Goal: Task Accomplishment & Management: Complete application form

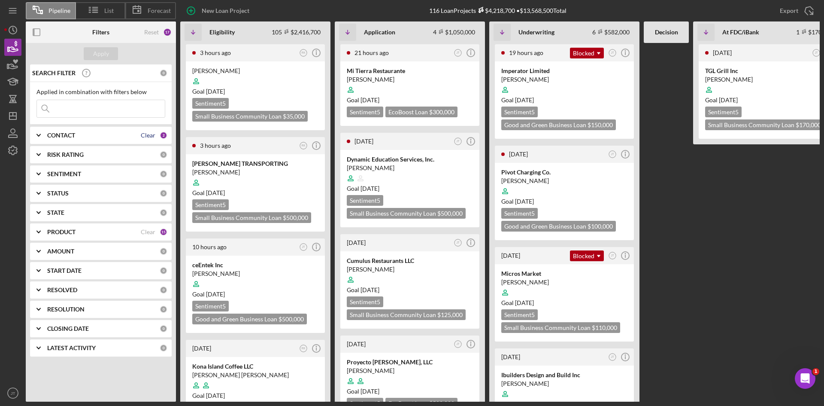
click at [143, 139] on div "Clear" at bounding box center [148, 135] width 15 height 7
click at [100, 59] on div "Apply" at bounding box center [101, 53] width 16 height 13
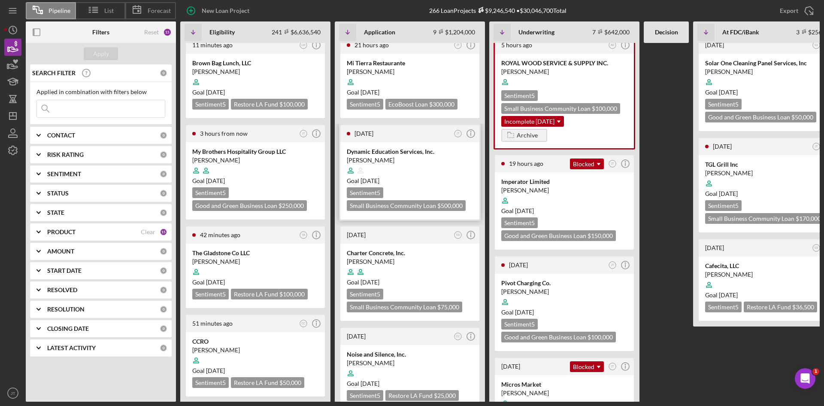
scroll to position [2, 0]
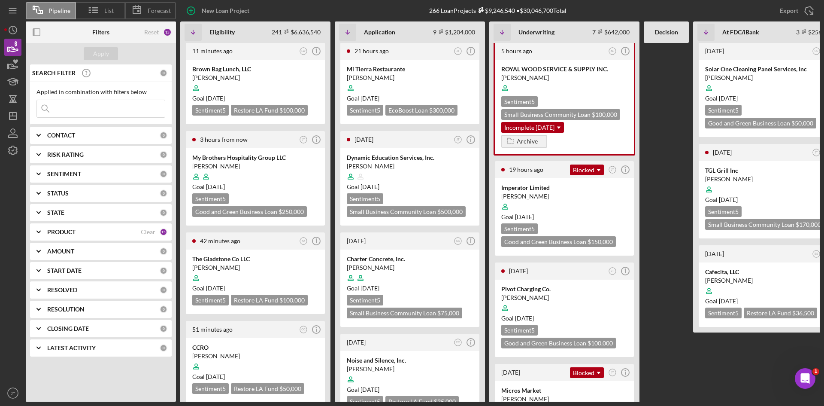
click at [51, 133] on b "CONTACT" at bounding box center [61, 135] width 28 height 7
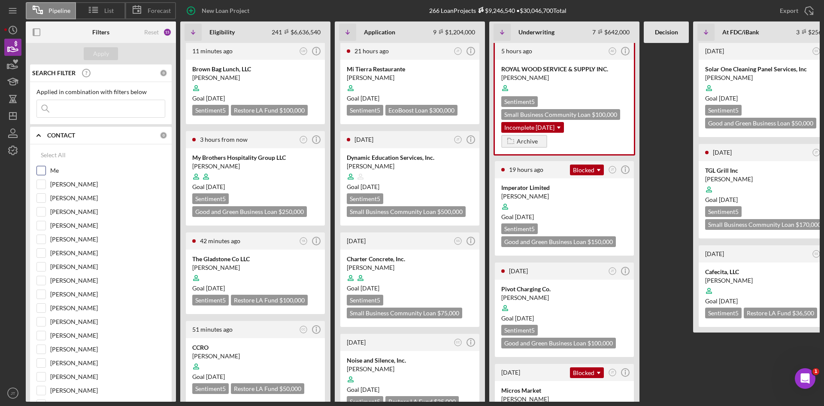
click at [40, 171] on input "Me" at bounding box center [41, 170] width 9 height 9
checkbox input "true"
click at [107, 53] on div "Apply" at bounding box center [101, 53] width 16 height 13
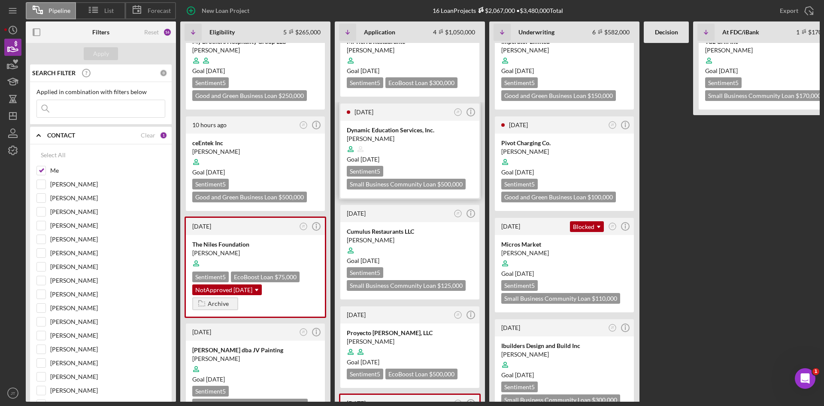
scroll to position [0, 0]
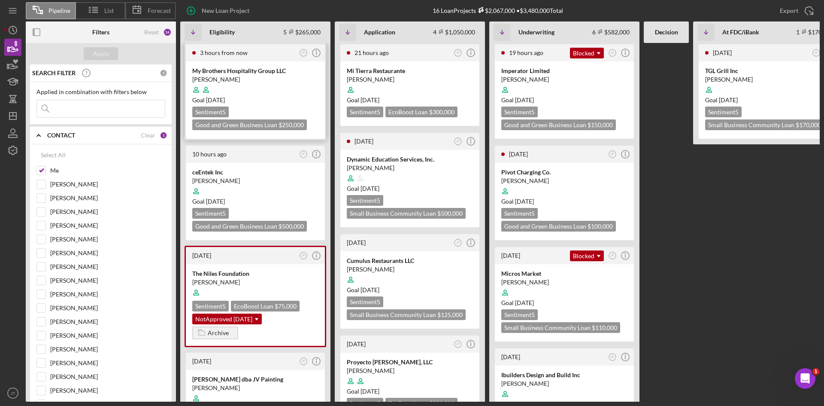
click at [265, 100] on div "Goal [DATE]" at bounding box center [255, 100] width 126 height 9
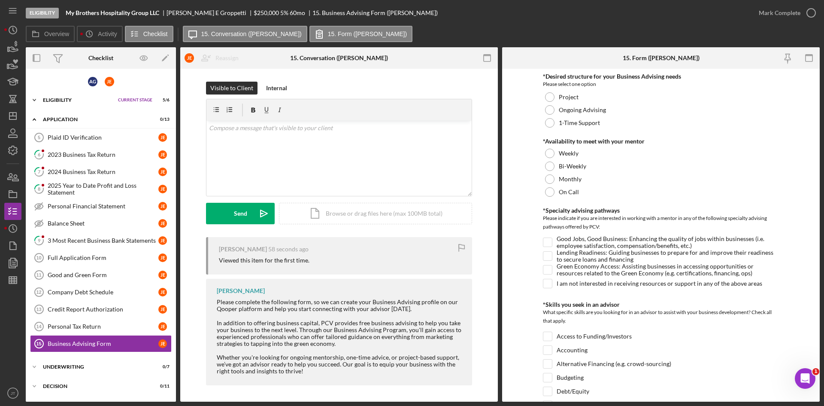
click at [67, 101] on div "Eligibility" at bounding box center [78, 99] width 71 height 5
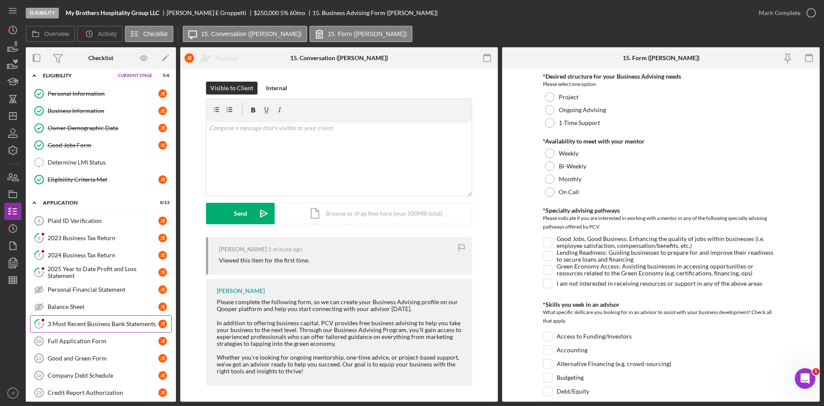
scroll to position [25, 0]
click at [76, 345] on link "Full Application Form 10 Full Application Form [PERSON_NAME]" at bounding box center [101, 339] width 142 height 17
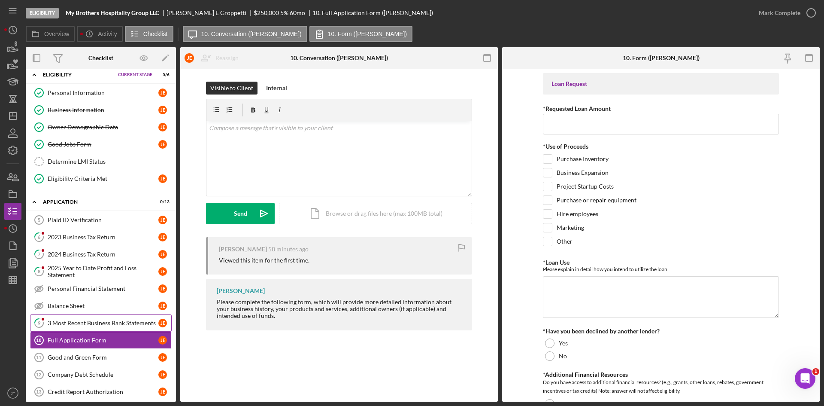
click at [86, 320] on div "3 Most Recent Business Bank Statements" at bounding box center [103, 322] width 111 height 7
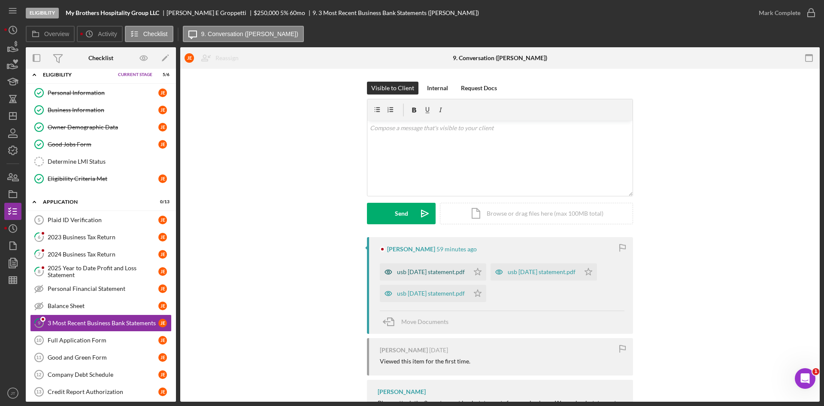
click at [427, 271] on div "usb [DATE] statement.pdf" at bounding box center [431, 271] width 68 height 7
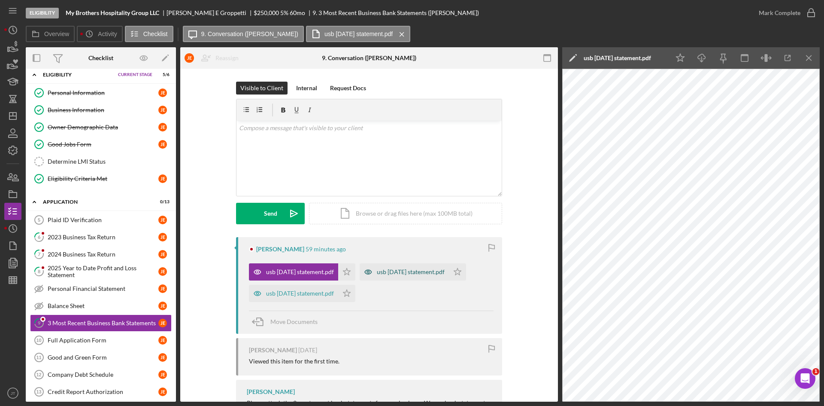
click at [427, 275] on div "usb [DATE] statement.pdf" at bounding box center [411, 271] width 68 height 7
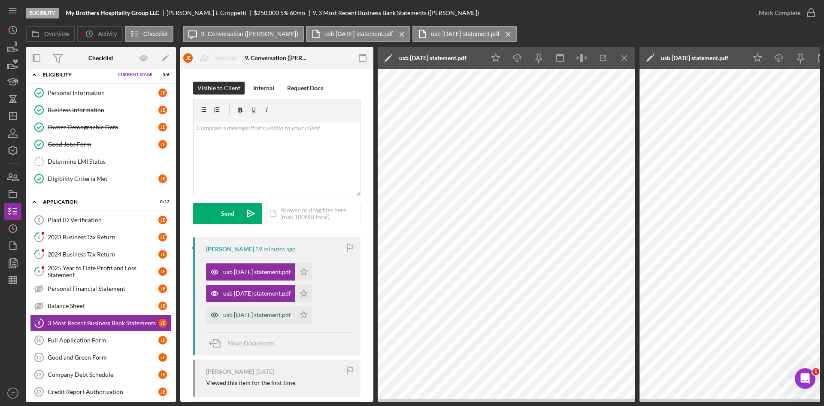
click at [234, 322] on div "usb [DATE] statement.pdf" at bounding box center [250, 314] width 89 height 17
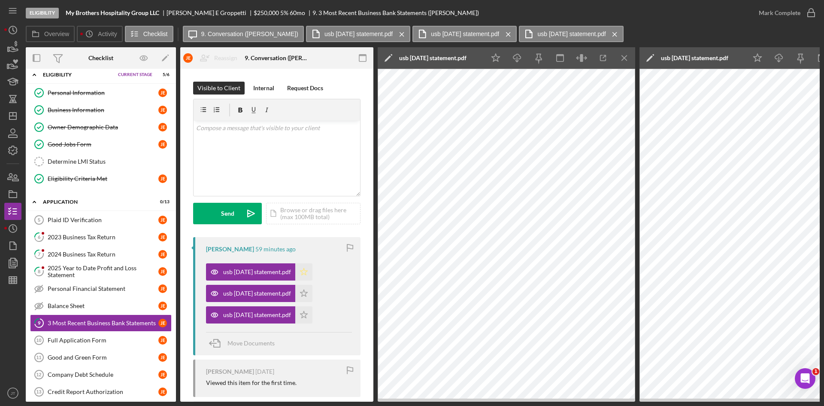
click at [308, 274] on polygon "button" at bounding box center [304, 271] width 7 height 7
click at [304, 300] on icon "Icon/Star" at bounding box center [303, 293] width 17 height 17
click at [304, 313] on icon "Icon/Star" at bounding box center [303, 314] width 17 height 17
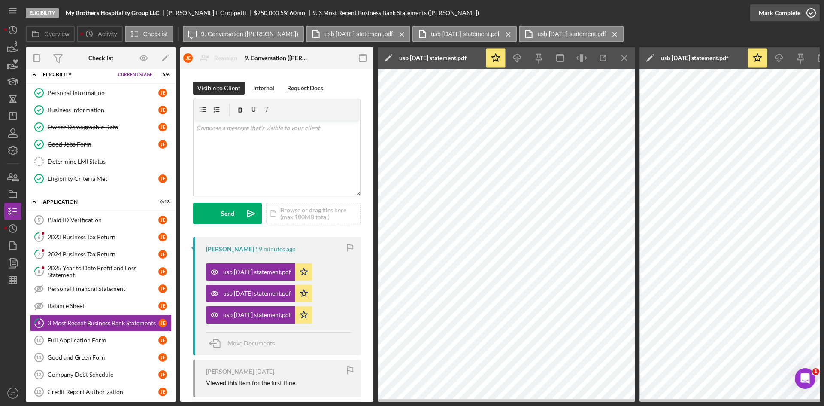
click at [791, 11] on div "Mark Complete" at bounding box center [780, 12] width 42 height 17
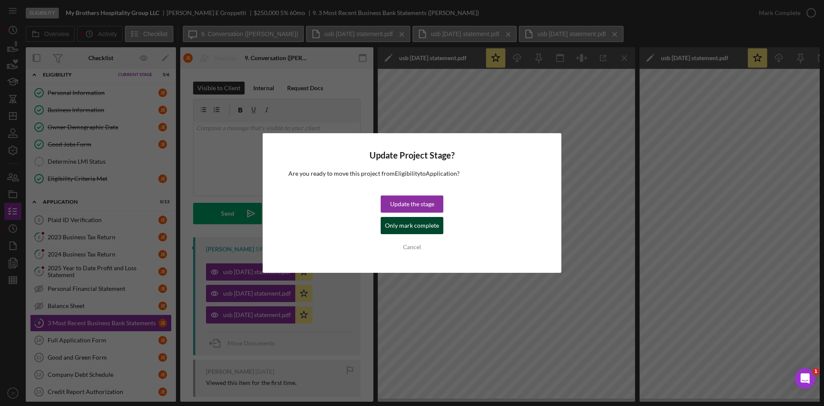
click at [405, 226] on div "Only mark complete" at bounding box center [412, 225] width 54 height 17
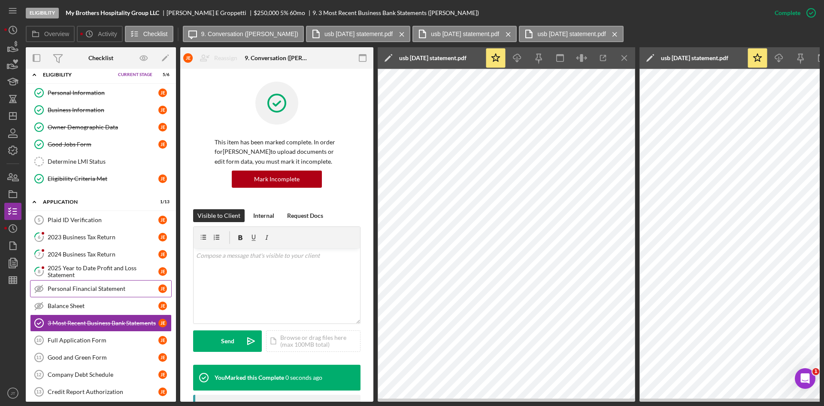
click at [64, 281] on link "Personal Financial Statement Personal Financial Statement [PERSON_NAME]" at bounding box center [101, 288] width 142 height 17
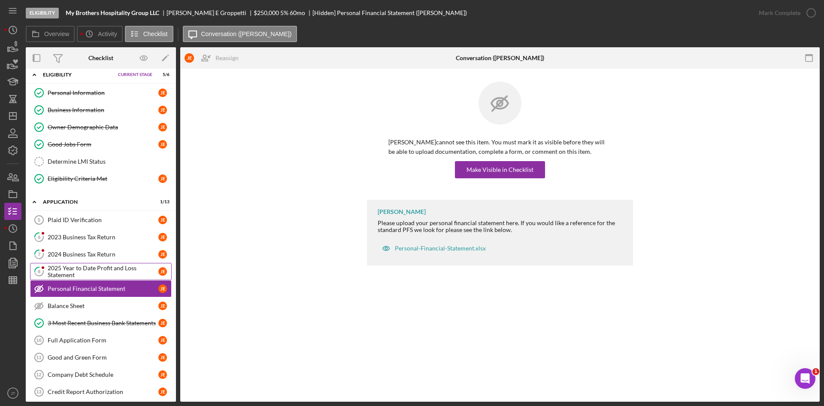
click at [78, 269] on div "2025 Year to Date Profit and Loss Statement" at bounding box center [103, 272] width 111 height 14
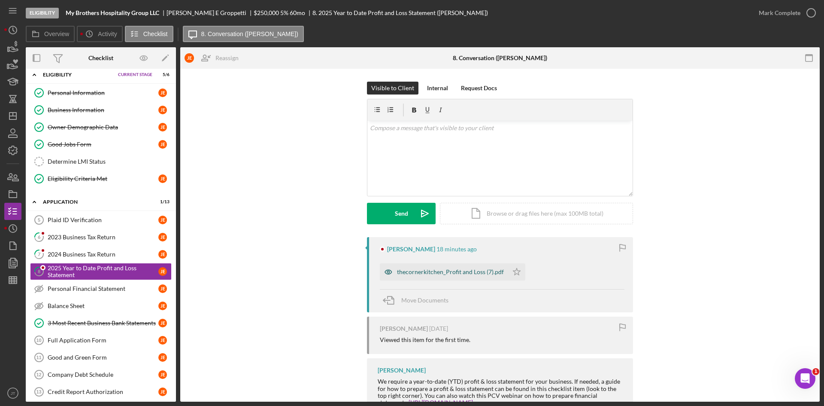
click at [431, 272] on div "thecornerkitchen_Profit and Loss (7).pdf" at bounding box center [450, 271] width 107 height 7
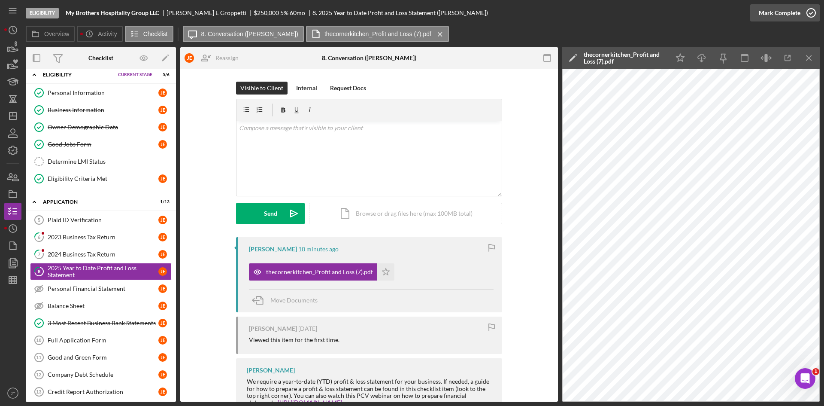
click at [776, 18] on div "Mark Complete" at bounding box center [780, 12] width 42 height 17
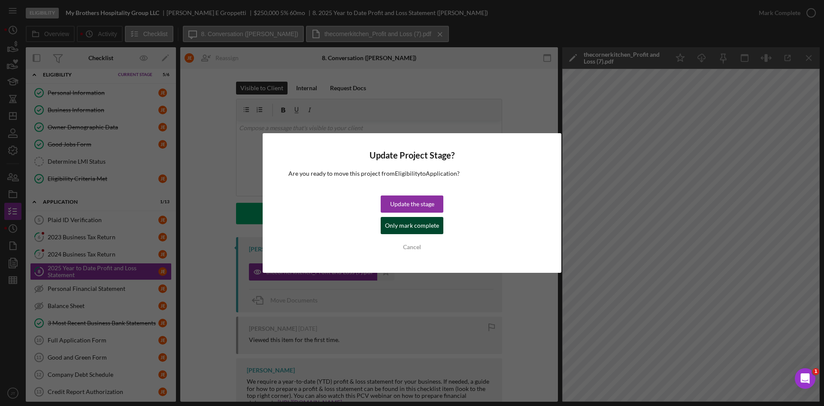
click at [404, 229] on div "Only mark complete" at bounding box center [412, 225] width 54 height 17
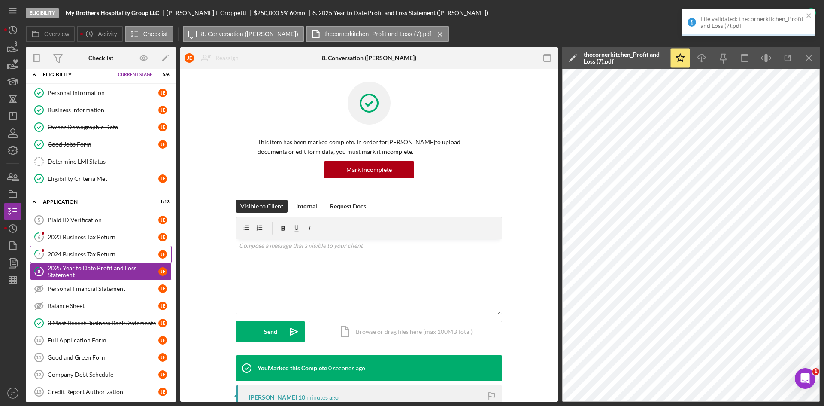
click at [82, 253] on div "2024 Business Tax Return" at bounding box center [103, 254] width 111 height 7
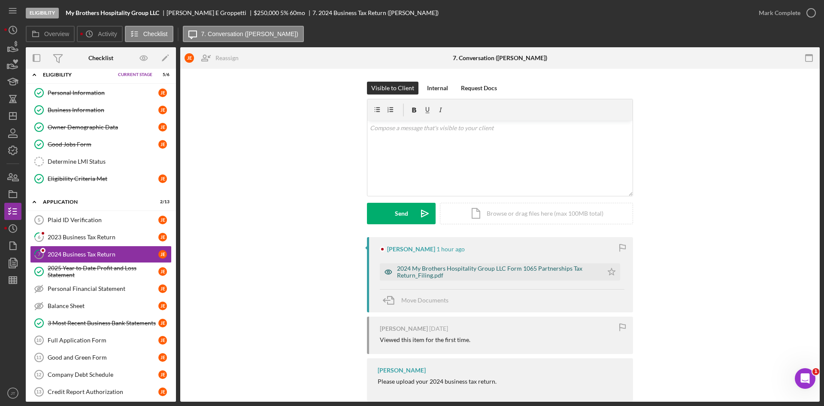
click at [481, 276] on div "2024 My Brothers Hospitality Group LLC Form 1065 Partnerships Tax Return_Filing…" at bounding box center [498, 272] width 202 height 14
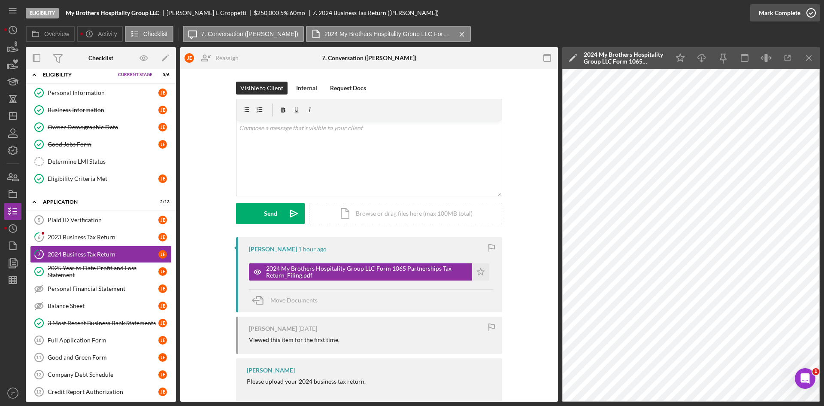
click at [798, 17] on div "Mark Complete" at bounding box center [780, 12] width 42 height 17
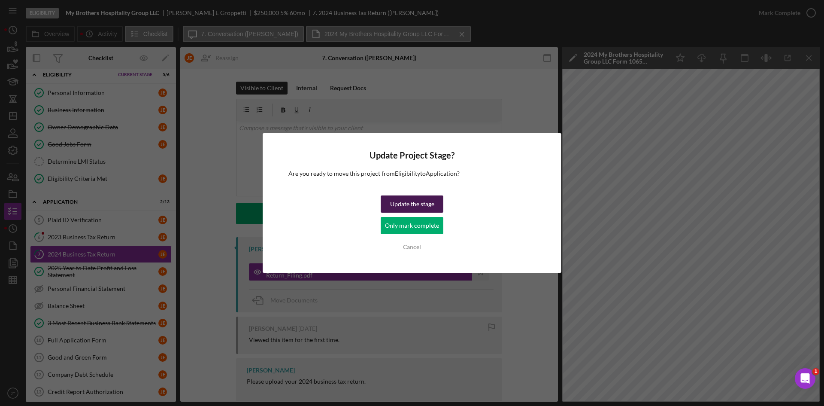
click at [401, 203] on div "Update the stage" at bounding box center [412, 203] width 44 height 17
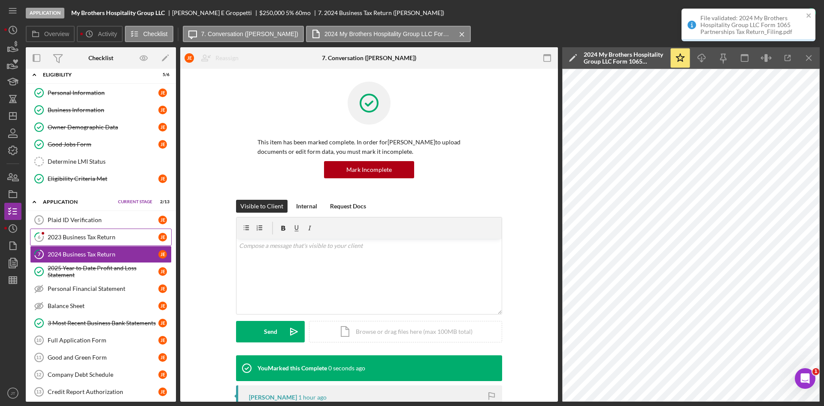
click at [85, 240] on div "2023 Business Tax Return" at bounding box center [103, 237] width 111 height 7
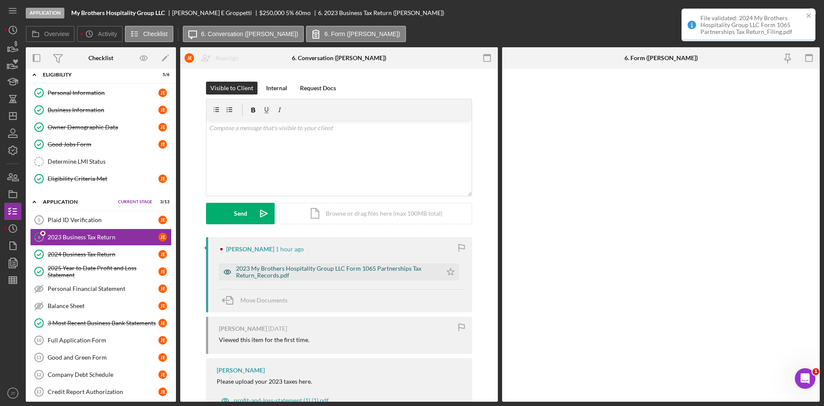
click at [317, 277] on div "2023 My Brothers Hospitality Group LLC Form 1065 Partnerships Tax Return_Record…" at bounding box center [337, 272] width 202 height 14
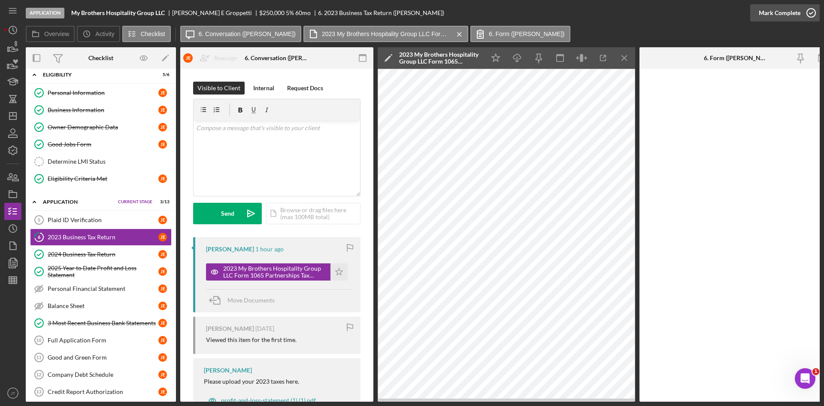
click at [779, 6] on div "Mark Complete" at bounding box center [780, 12] width 42 height 17
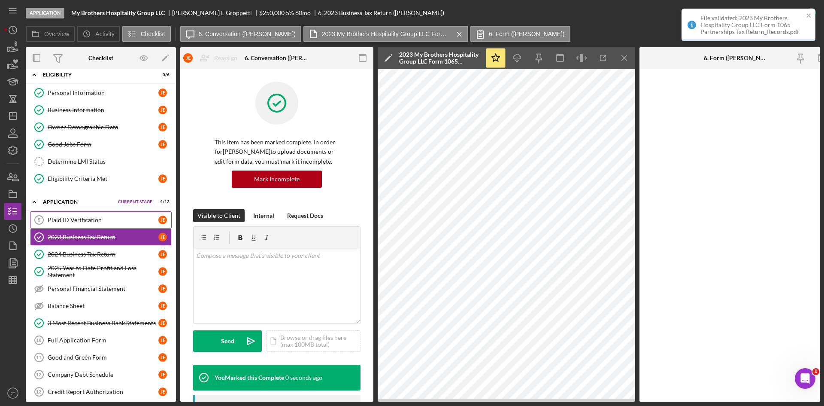
click at [67, 219] on div "Plaid ID Verification" at bounding box center [103, 219] width 111 height 7
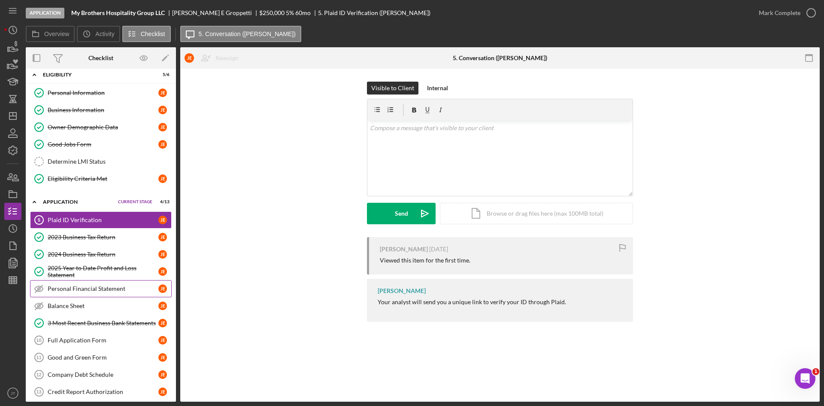
click at [94, 292] on link "Personal Financial Statement Personal Financial Statement [PERSON_NAME]" at bounding box center [101, 288] width 142 height 17
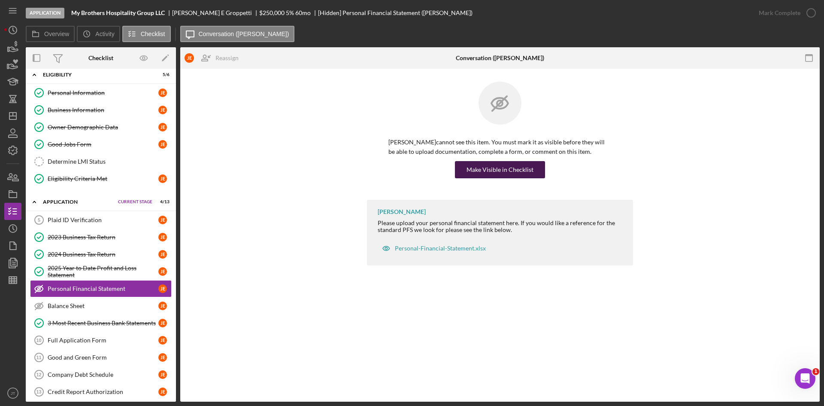
click at [494, 173] on div "Make Visible in Checklist" at bounding box center [500, 169] width 67 height 17
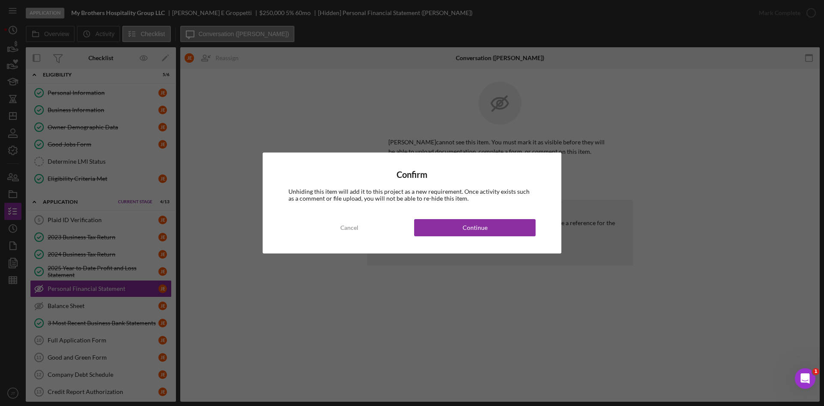
click at [450, 241] on div "Confirm Unhiding this item will add it to this project as a new requirement. On…" at bounding box center [412, 202] width 299 height 101
click at [455, 233] on button "Continue" at bounding box center [475, 227] width 122 height 17
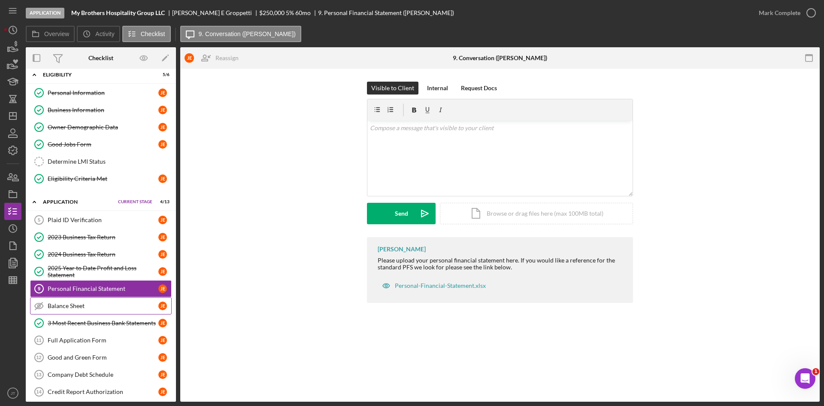
click at [72, 308] on div "Balance Sheet" at bounding box center [103, 305] width 111 height 7
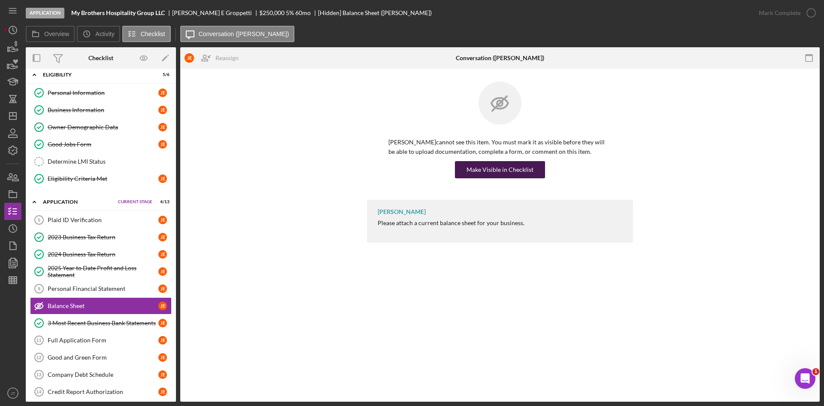
click at [520, 162] on div "Make Visible in Checklist" at bounding box center [500, 169] width 67 height 17
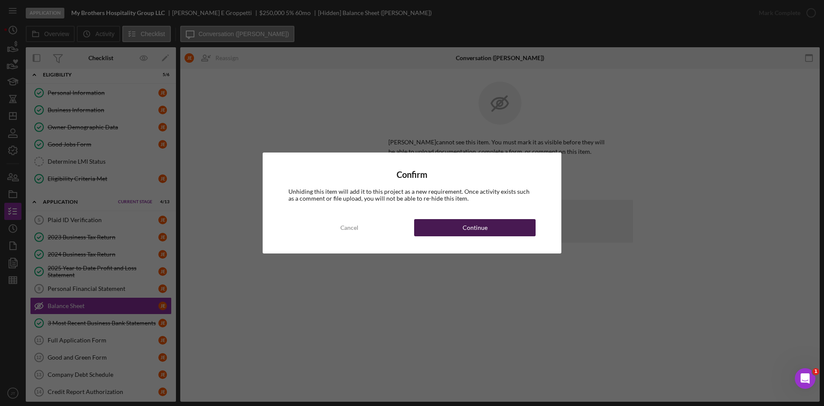
click at [487, 230] on button "Continue" at bounding box center [475, 227] width 122 height 17
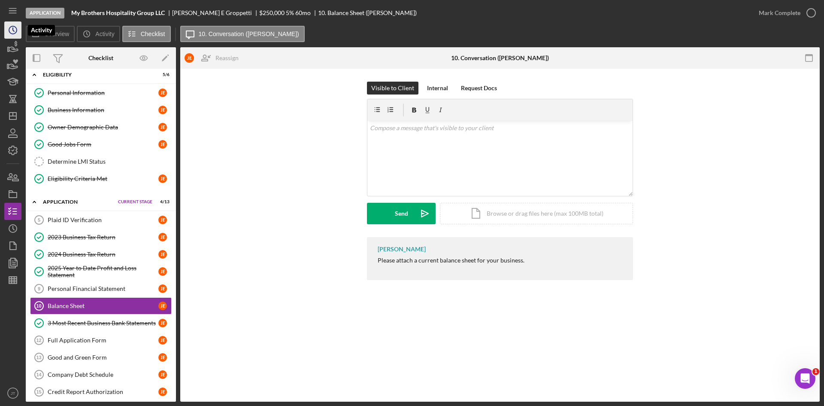
click at [14, 37] on icon "Icon/History" at bounding box center [12, 29] width 21 height 21
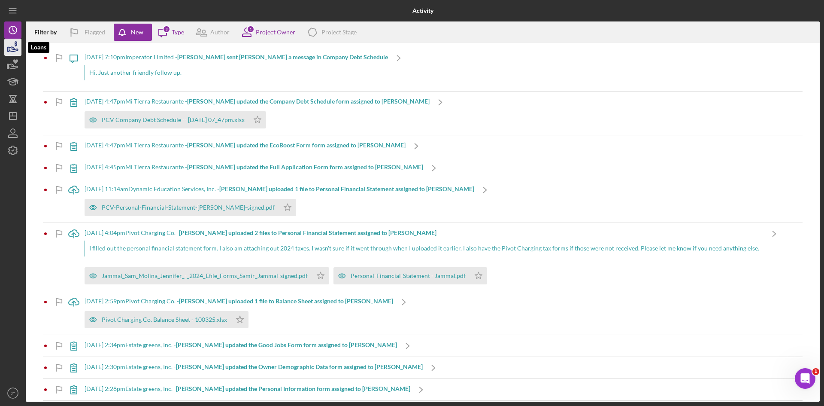
click at [12, 47] on icon "button" at bounding box center [13, 49] width 9 height 5
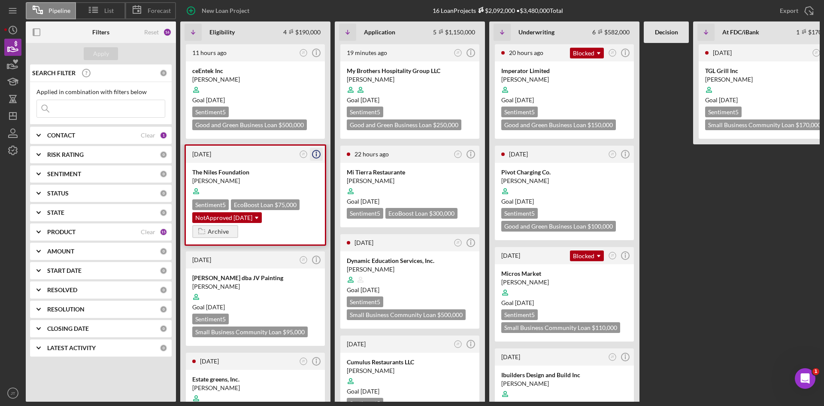
click at [317, 159] on icon "Icon/Info" at bounding box center [316, 153] width 21 height 21
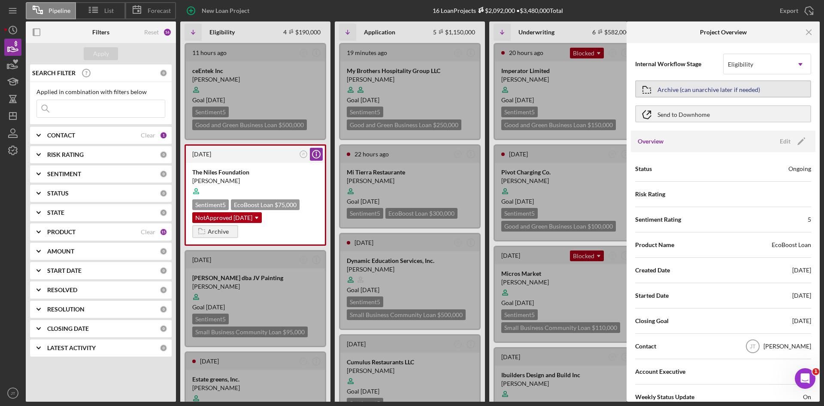
click at [710, 83] on div "Archive (can unarchive later if needed)" at bounding box center [709, 88] width 103 height 15
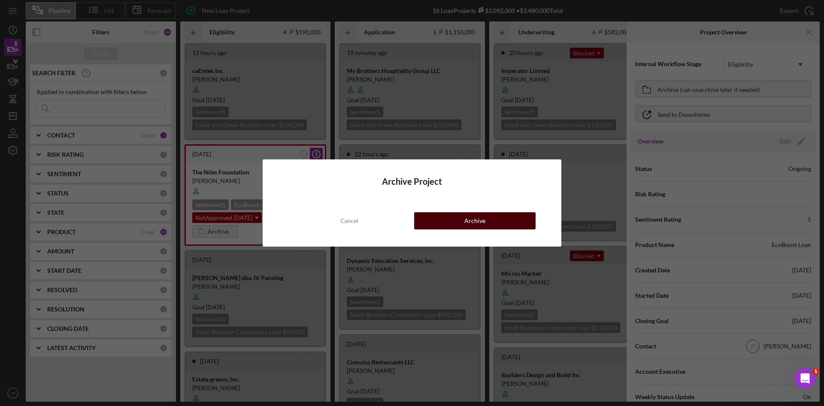
click at [499, 223] on button "Archive" at bounding box center [475, 220] width 122 height 17
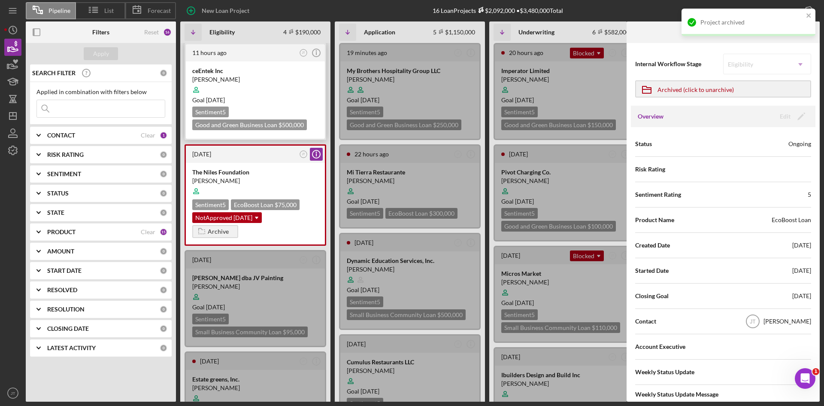
click at [255, 69] on div "ceEntek Inc" at bounding box center [255, 71] width 126 height 9
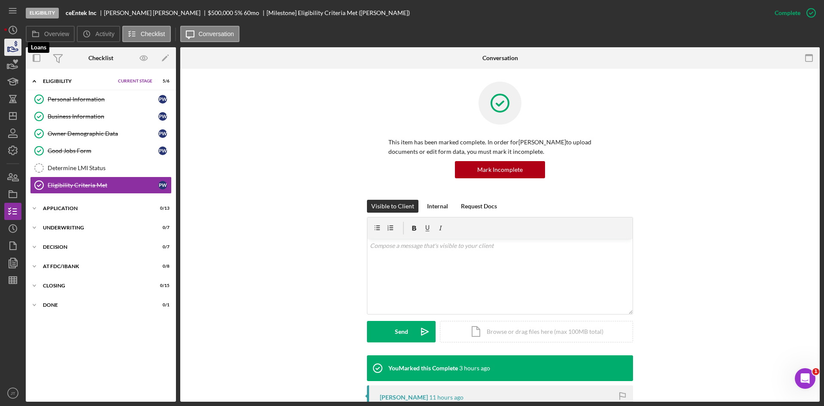
click at [10, 46] on icon "button" at bounding box center [12, 46] width 21 height 21
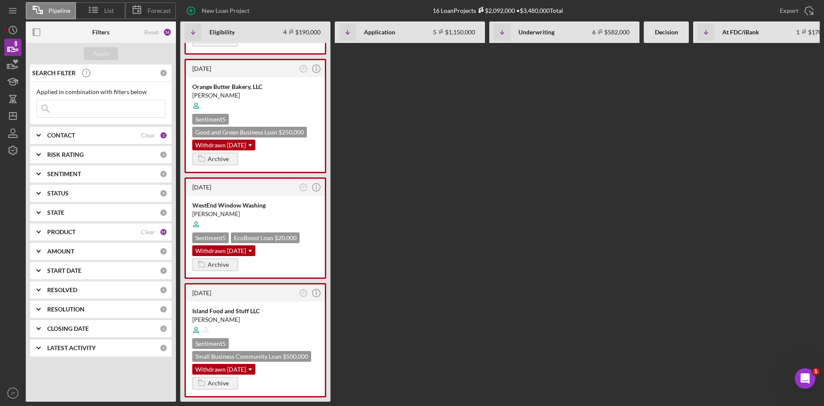
scroll to position [970, 0]
click at [213, 271] on div "Archive" at bounding box center [218, 264] width 21 height 13
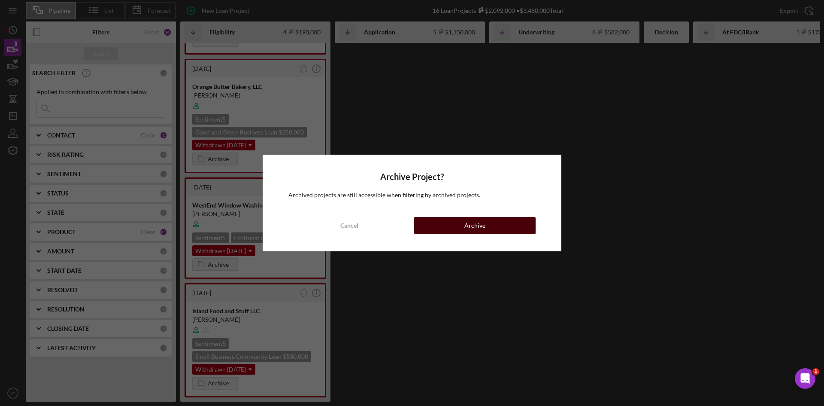
click at [477, 228] on div "Archive" at bounding box center [475, 225] width 21 height 17
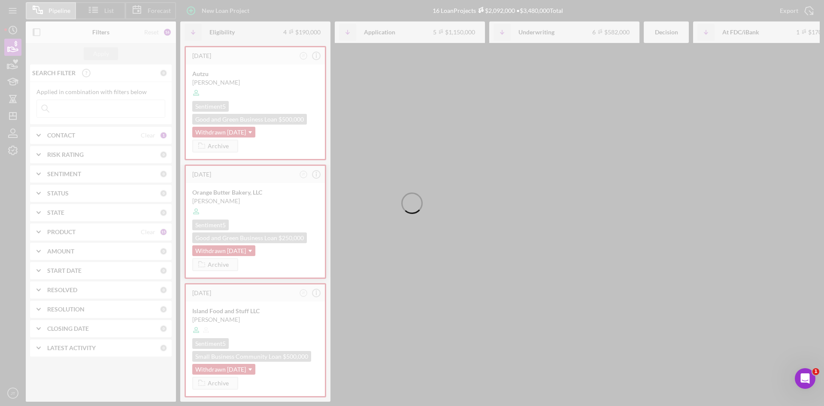
scroll to position [883, 0]
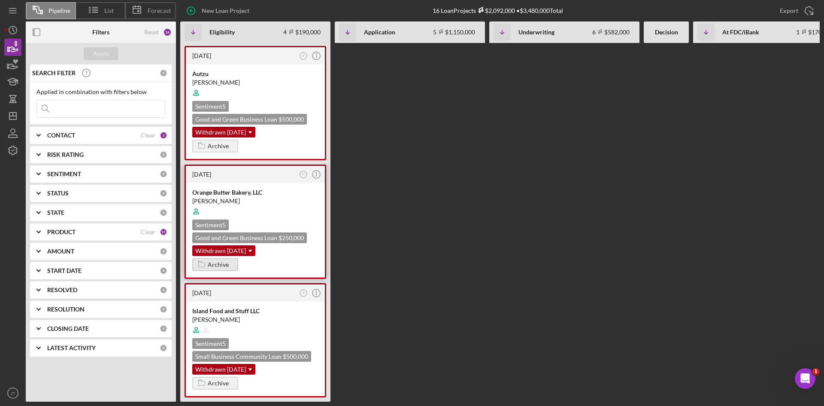
click at [222, 261] on div "Archive" at bounding box center [218, 264] width 21 height 13
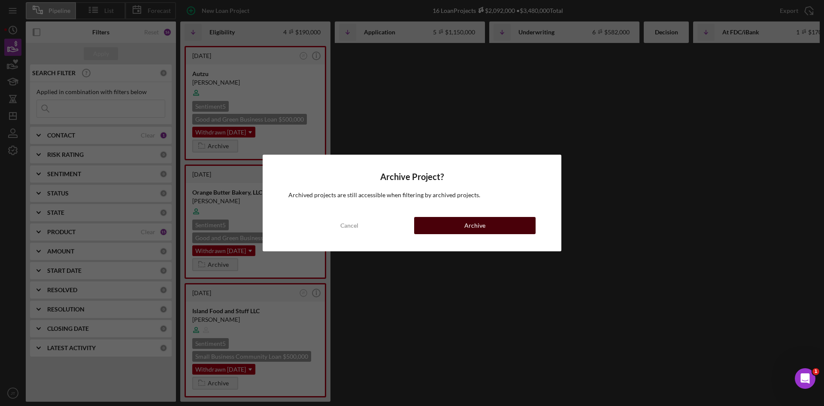
click at [463, 230] on button "Archive" at bounding box center [475, 225] width 122 height 17
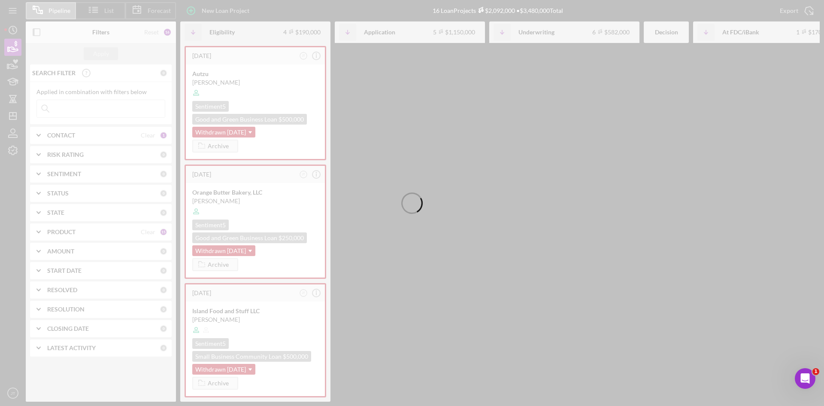
scroll to position [764, 0]
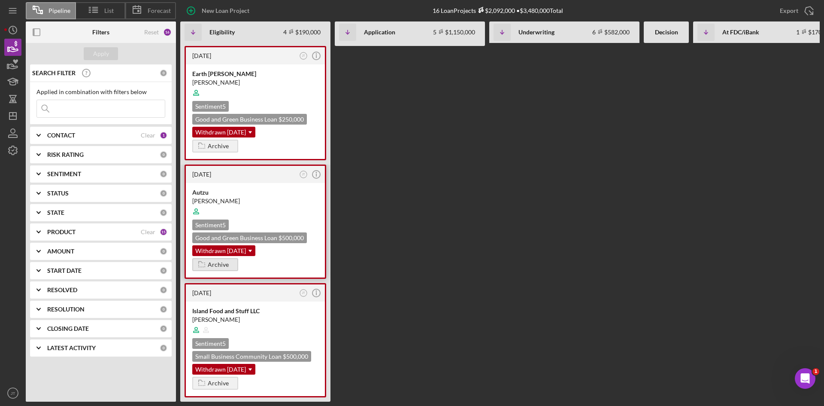
click at [211, 262] on div "Archive" at bounding box center [218, 264] width 21 height 13
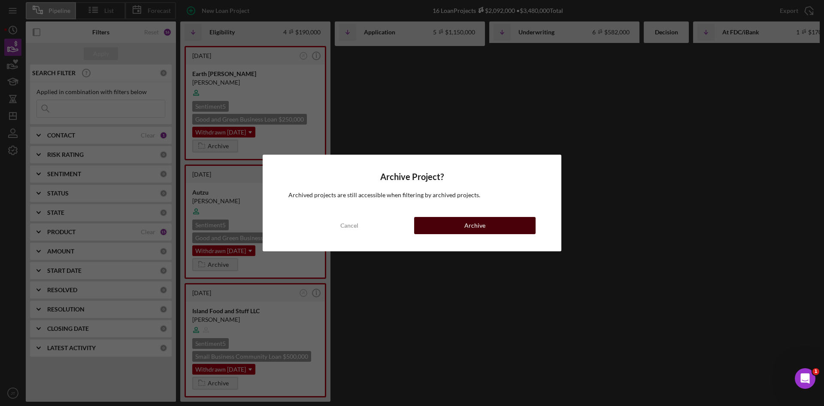
click at [460, 228] on button "Archive" at bounding box center [475, 225] width 122 height 17
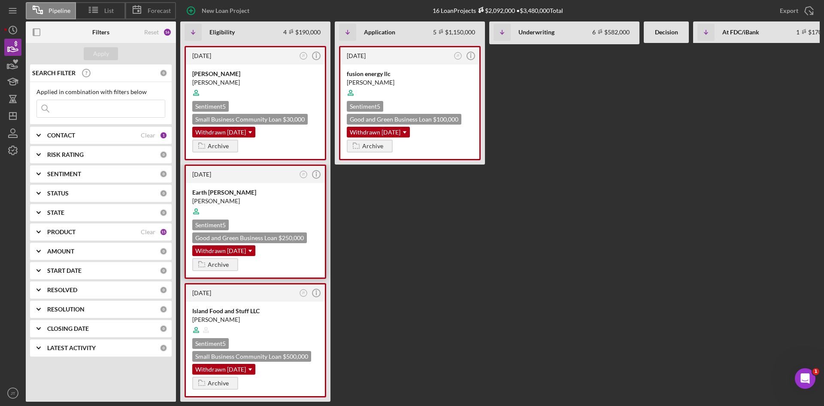
scroll to position [646, 0]
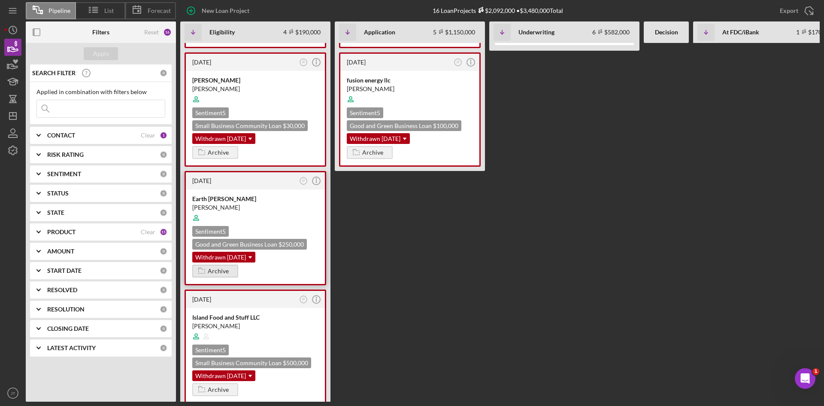
click at [206, 260] on icon "button" at bounding box center [201, 270] width 17 height 21
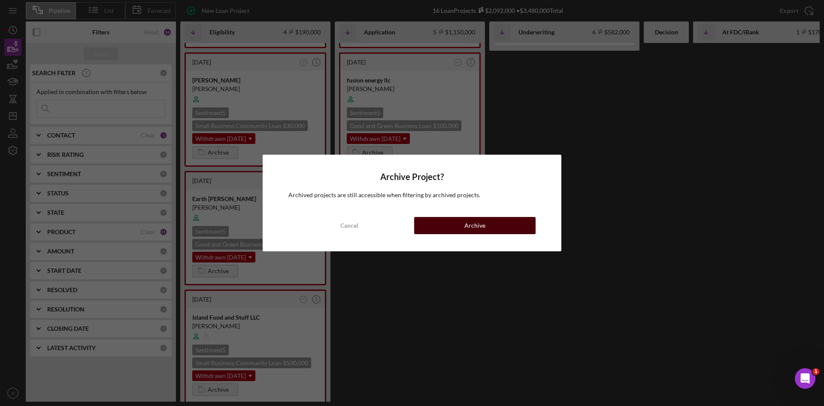
click at [482, 225] on div "Archive" at bounding box center [475, 225] width 21 height 17
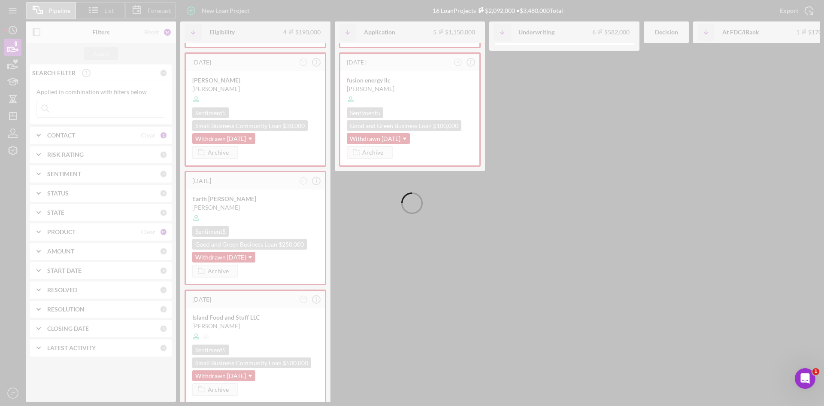
scroll to position [527, 0]
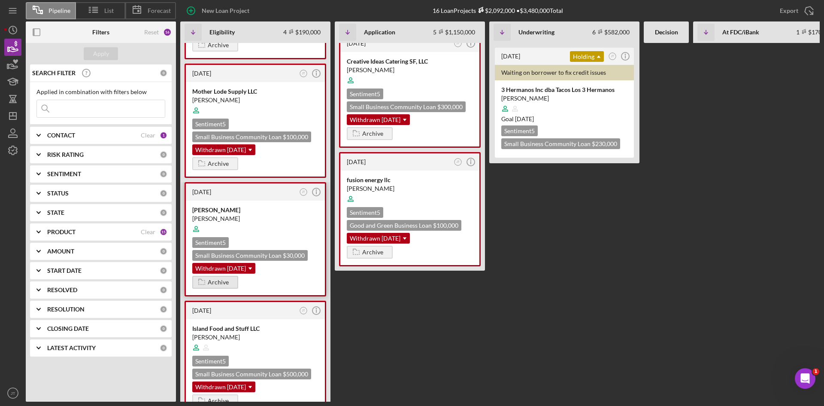
click at [217, 276] on div "Archive" at bounding box center [218, 282] width 21 height 13
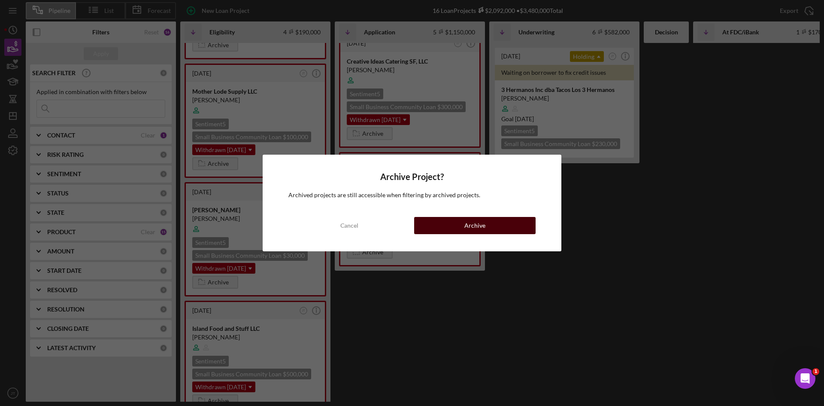
click at [448, 229] on button "Archive" at bounding box center [475, 225] width 122 height 17
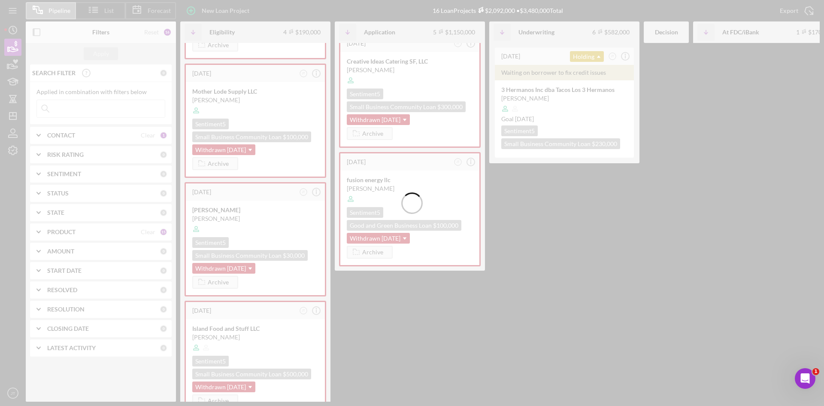
scroll to position [409, 0]
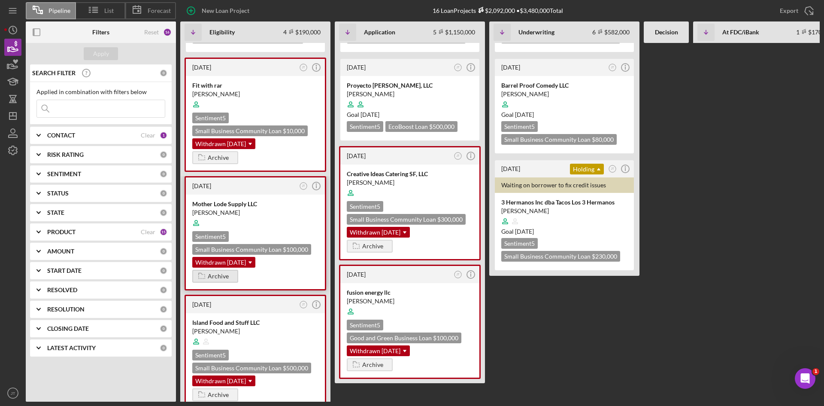
click at [221, 270] on div "Archive" at bounding box center [218, 276] width 21 height 13
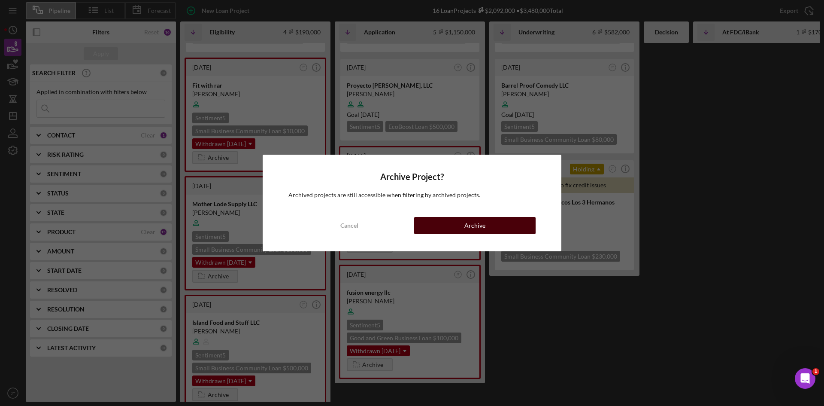
click at [508, 231] on button "Archive" at bounding box center [475, 225] width 122 height 17
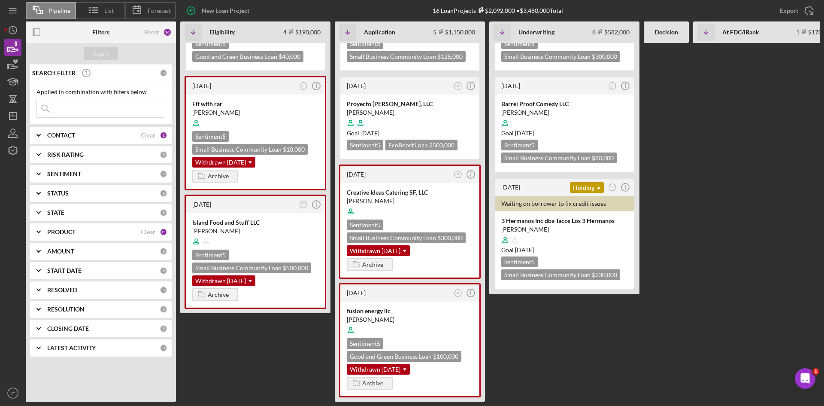
scroll to position [366, 0]
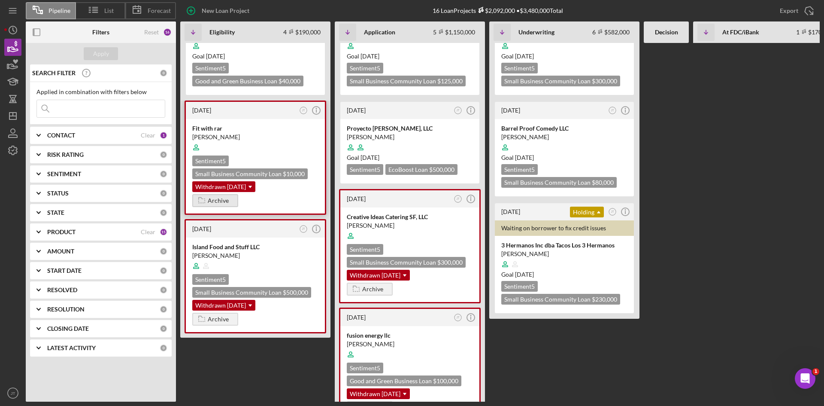
click at [222, 194] on div "Archive" at bounding box center [218, 200] width 21 height 13
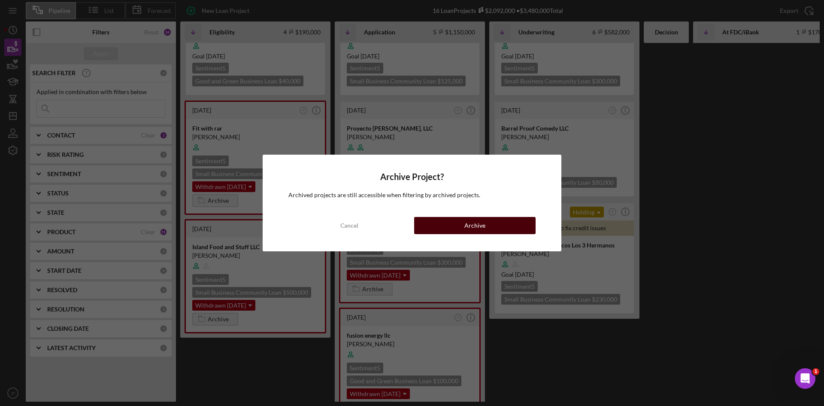
click at [463, 227] on button "Archive" at bounding box center [475, 225] width 122 height 17
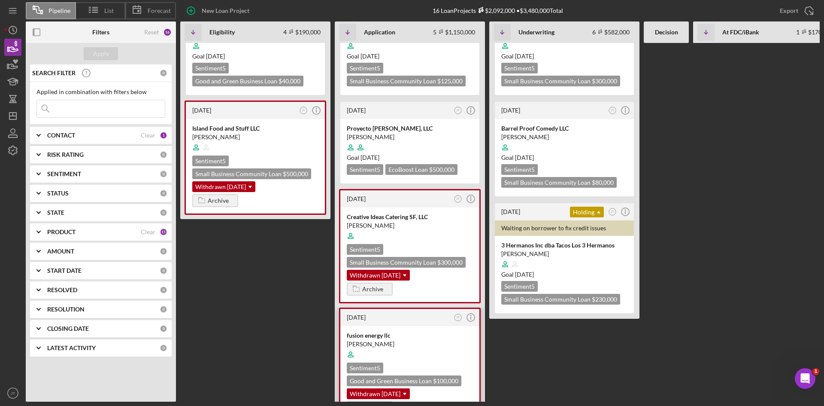
click at [378, 401] on div "Archive" at bounding box center [372, 407] width 21 height 13
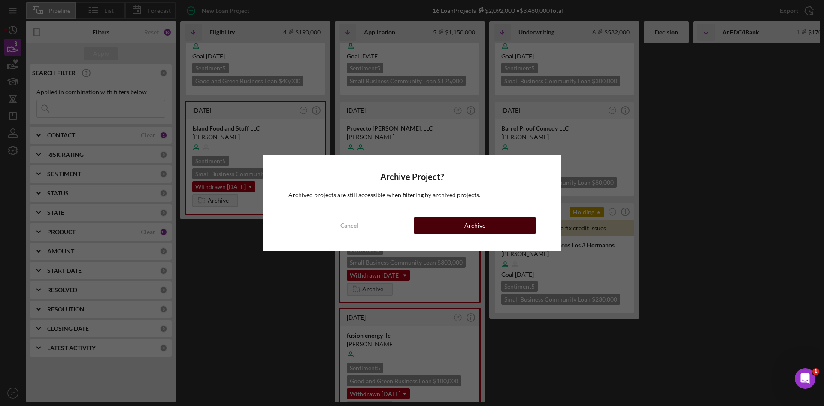
click at [472, 230] on div "Archive" at bounding box center [475, 225] width 21 height 17
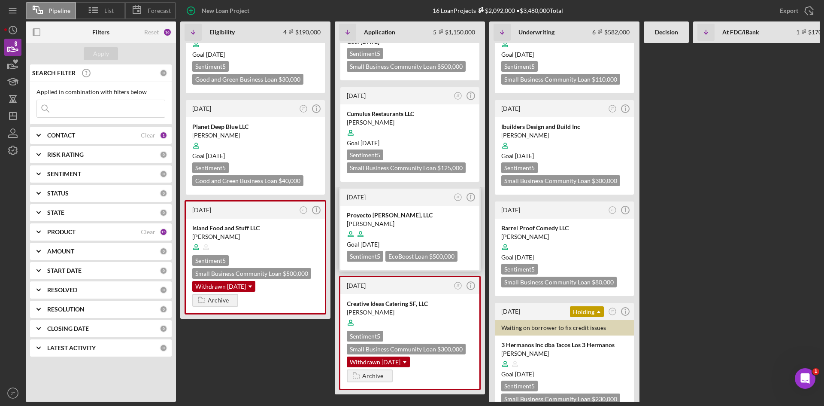
scroll to position [271, 0]
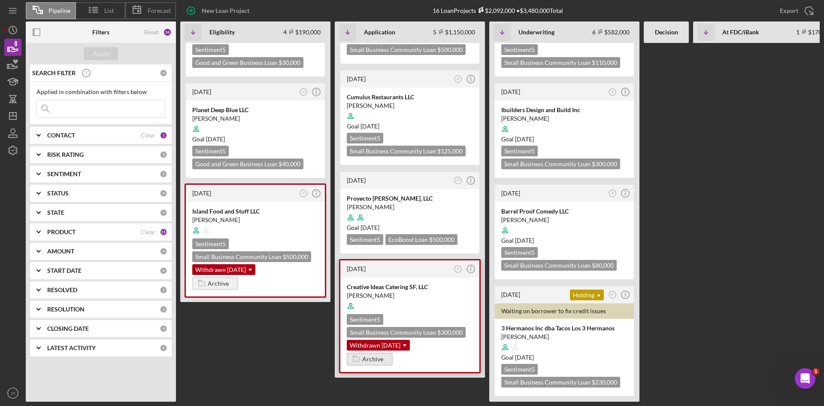
click at [374, 357] on div "Archive" at bounding box center [372, 359] width 21 height 13
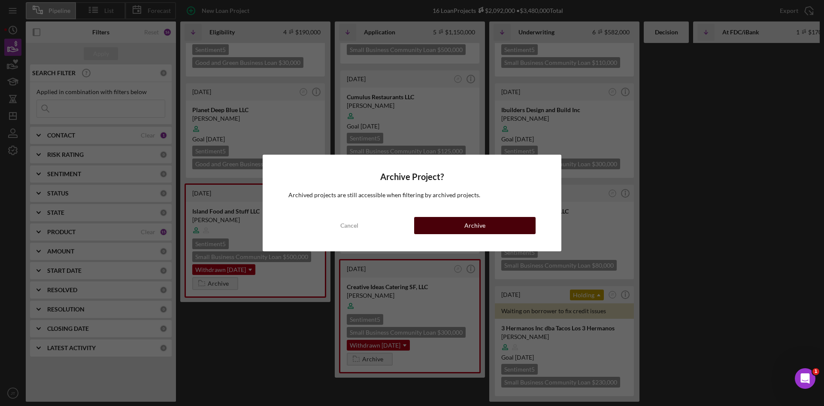
click at [476, 228] on div "Archive" at bounding box center [475, 225] width 21 height 17
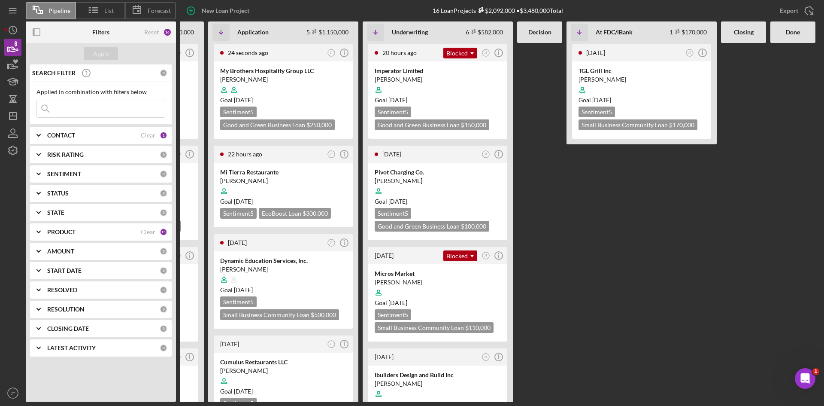
scroll to position [0, 0]
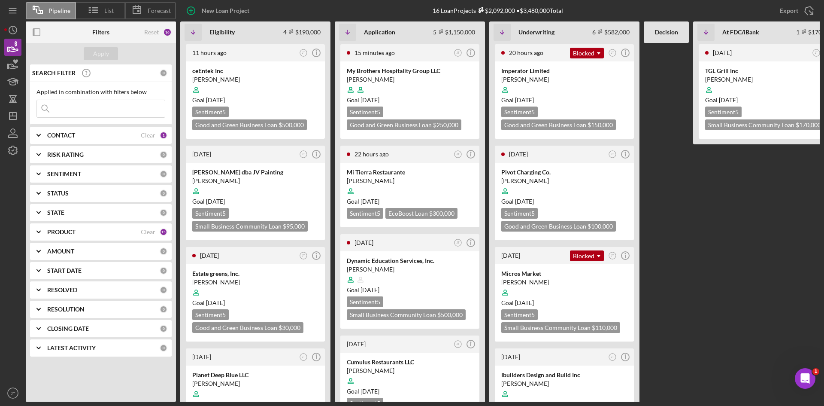
click at [661, 167] on div at bounding box center [666, 222] width 45 height 359
click at [678, 234] on div at bounding box center [666, 222] width 45 height 359
click at [299, 282] on div "[PERSON_NAME]" at bounding box center [255, 282] width 126 height 9
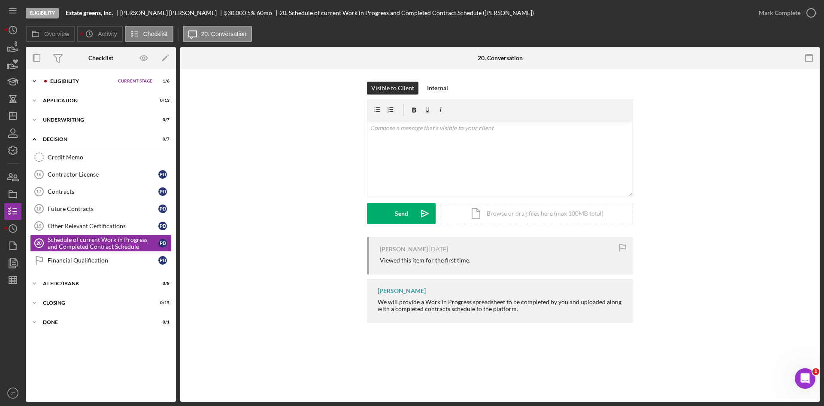
click at [61, 81] on div "Eligibility" at bounding box center [82, 81] width 64 height 5
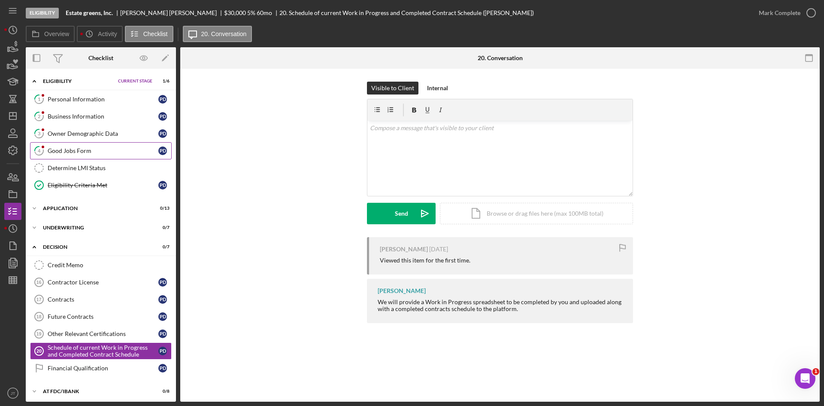
click at [66, 148] on div "Good Jobs Form" at bounding box center [103, 150] width 111 height 7
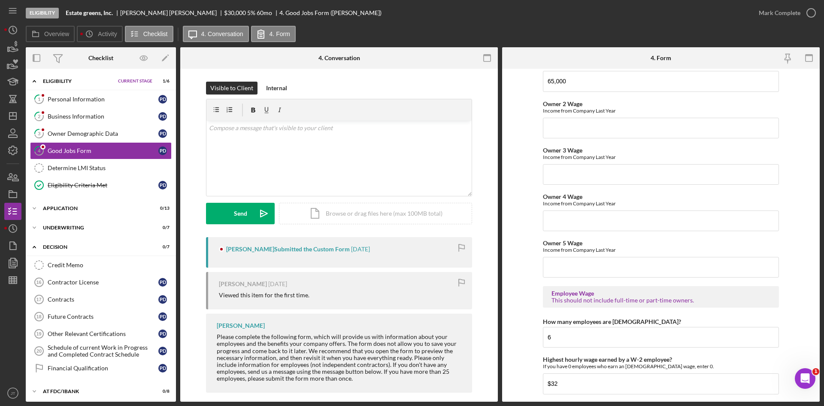
scroll to position [1850, 0]
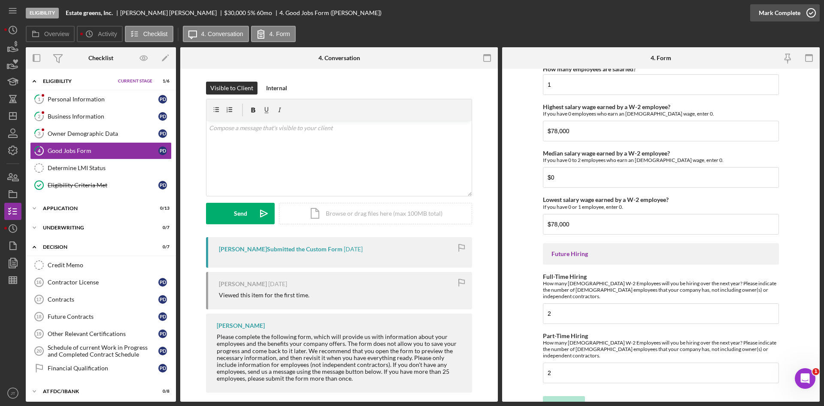
click at [790, 16] on div "Mark Complete" at bounding box center [780, 12] width 42 height 17
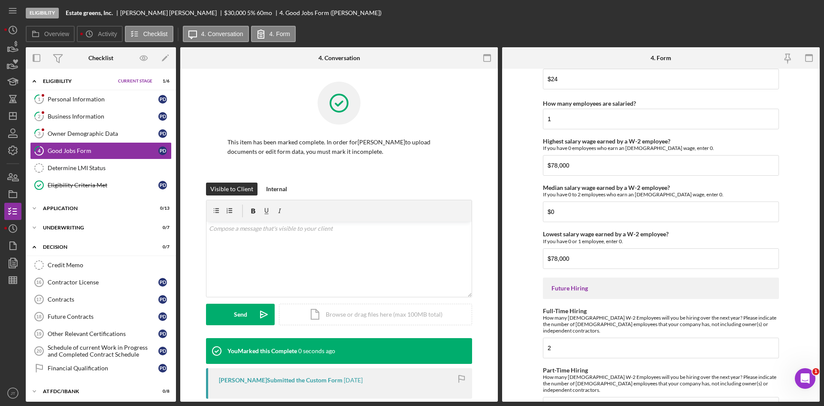
scroll to position [1884, 0]
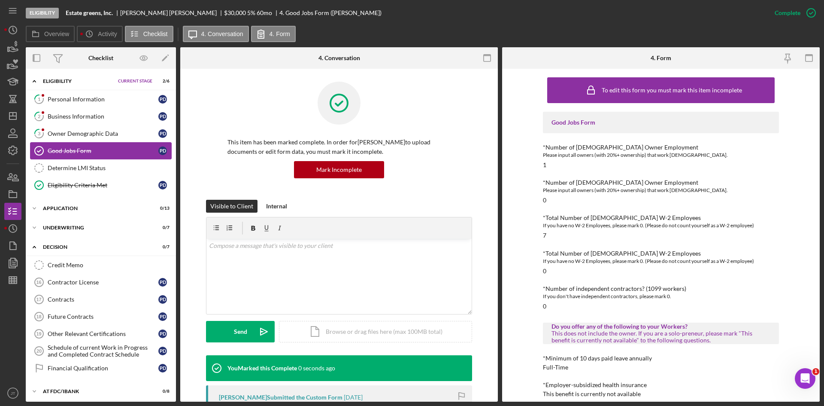
click at [73, 146] on link "Good Jobs Form Good Jobs Form P D" at bounding box center [101, 150] width 142 height 17
click at [77, 133] on div "Owner Demographic Data" at bounding box center [103, 133] width 111 height 7
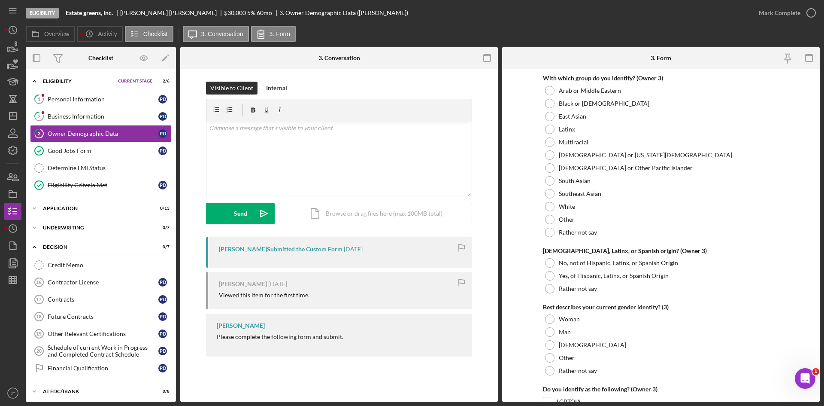
scroll to position [1812, 0]
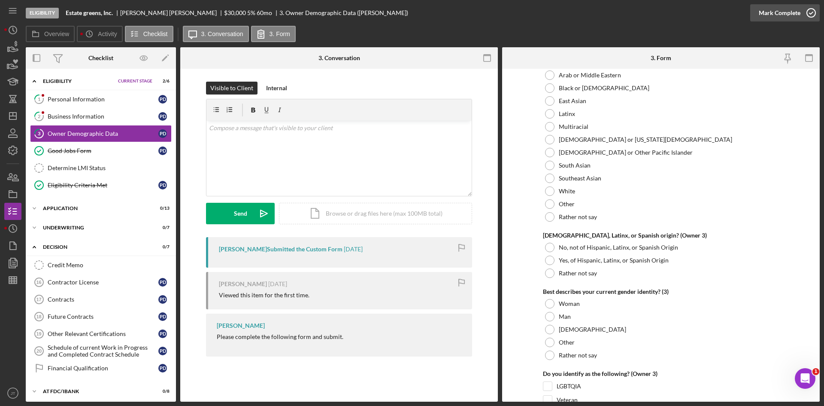
click at [788, 14] on div "Mark Complete" at bounding box center [780, 12] width 42 height 17
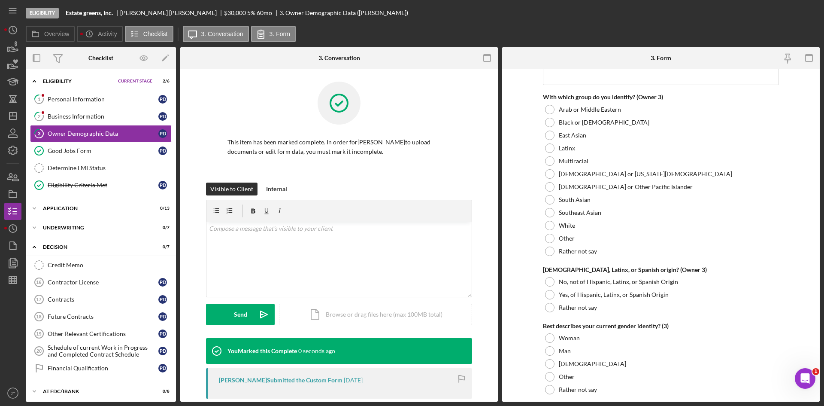
scroll to position [1846, 0]
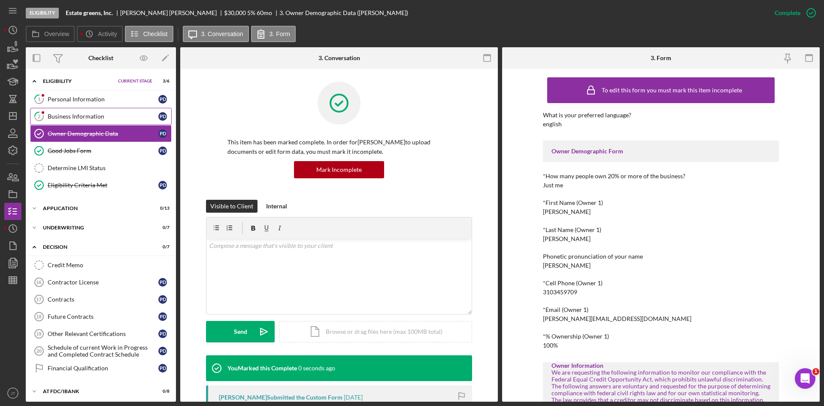
click at [82, 113] on div "Business Information" at bounding box center [103, 116] width 111 height 7
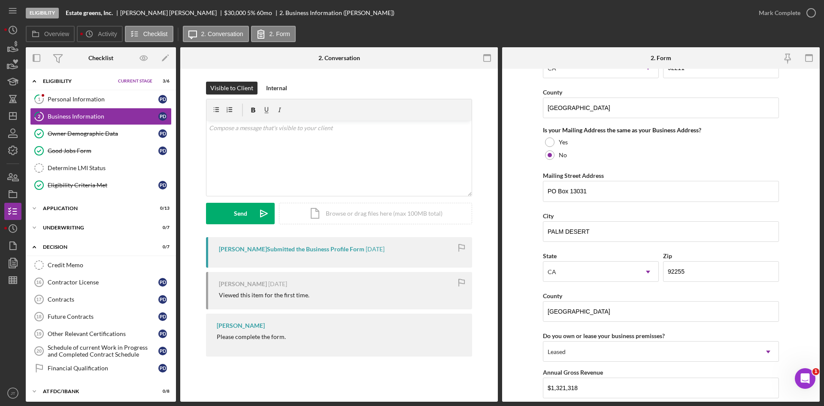
scroll to position [780, 0]
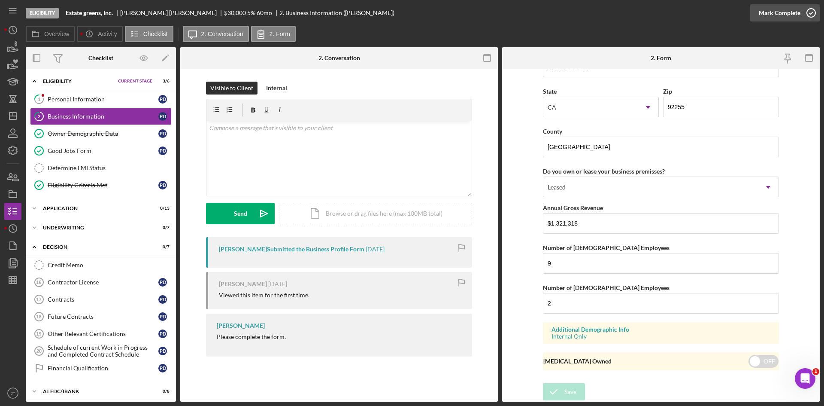
click at [777, 15] on div "Mark Complete" at bounding box center [780, 12] width 42 height 17
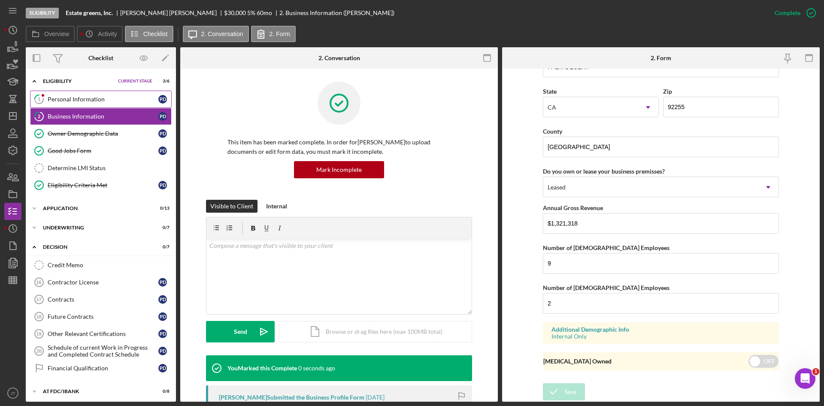
scroll to position [413, 0]
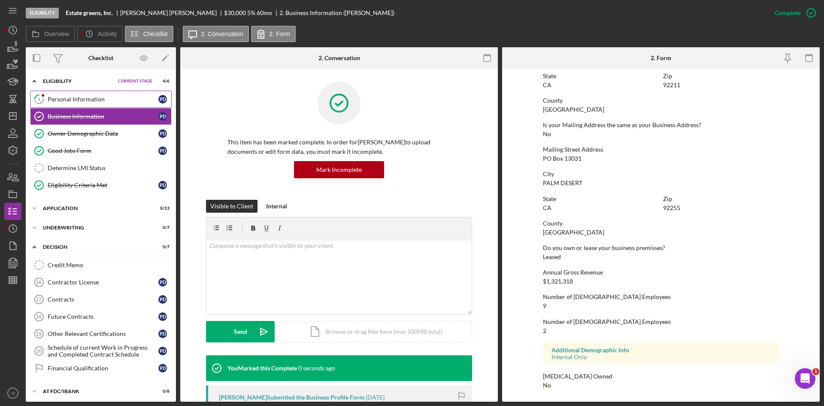
click at [52, 99] on div "Personal Information" at bounding box center [103, 99] width 111 height 7
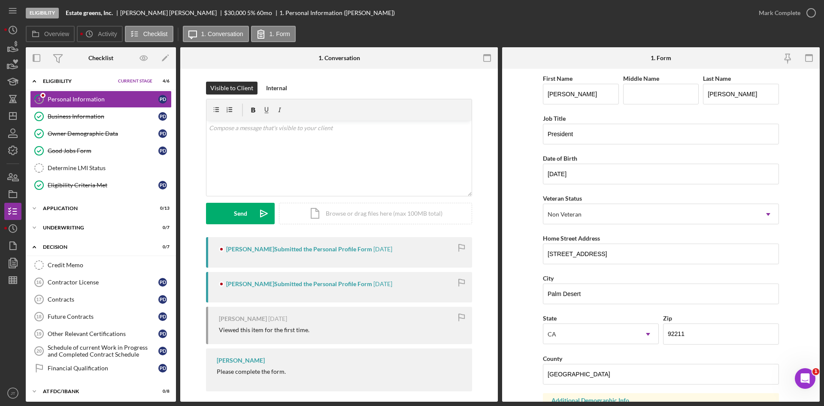
scroll to position [240, 0]
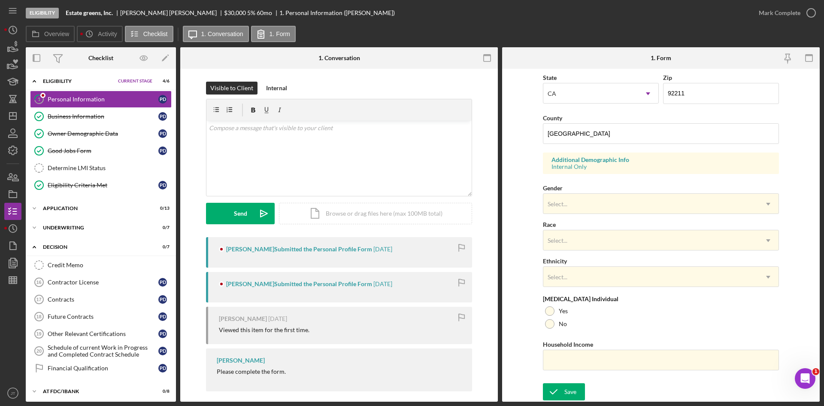
click at [589, 214] on div "First Name [PERSON_NAME] Middle Name Last Name [PERSON_NAME] Job Title Presiden…" at bounding box center [661, 106] width 236 height 546
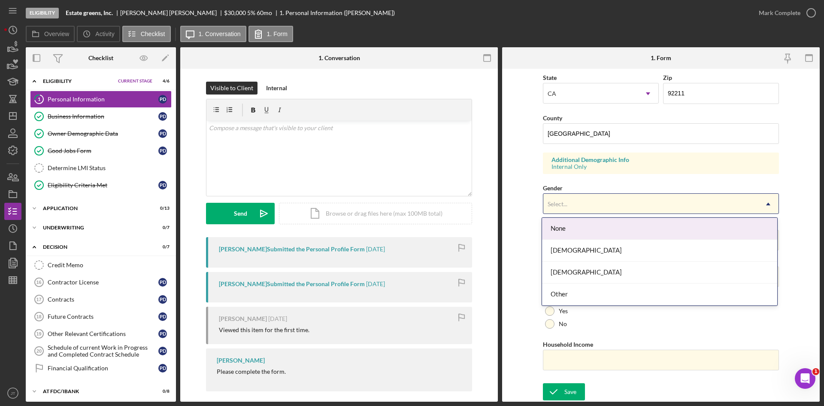
click at [589, 212] on div "Select..." at bounding box center [651, 204] width 215 height 20
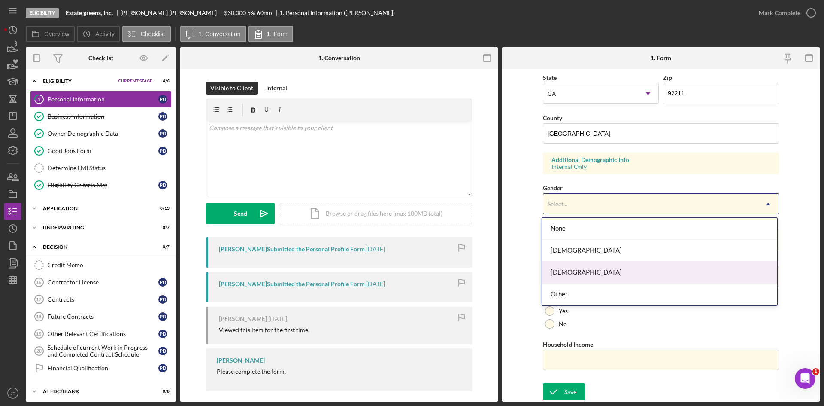
click at [570, 273] on div "[DEMOGRAPHIC_DATA]" at bounding box center [659, 273] width 235 height 22
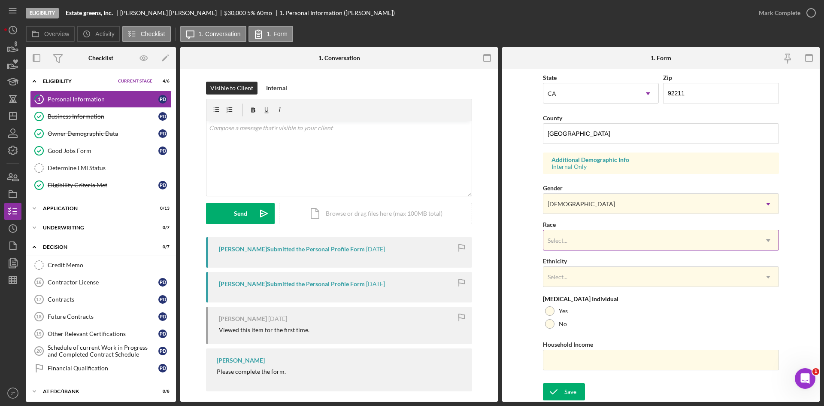
click at [583, 241] on div "Select..." at bounding box center [651, 241] width 215 height 20
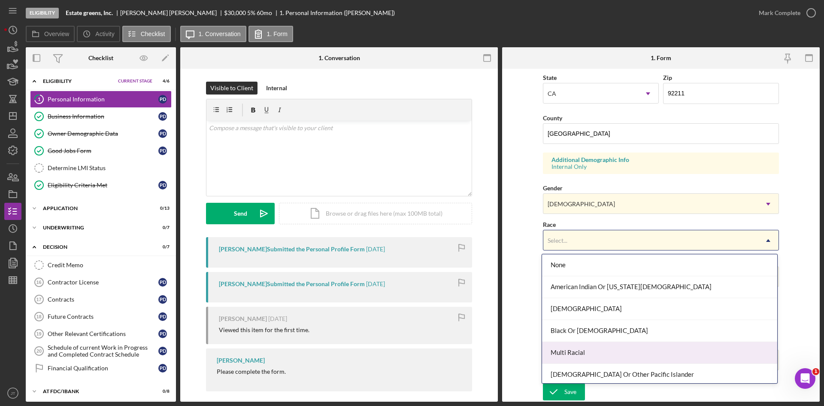
scroll to position [46, 0]
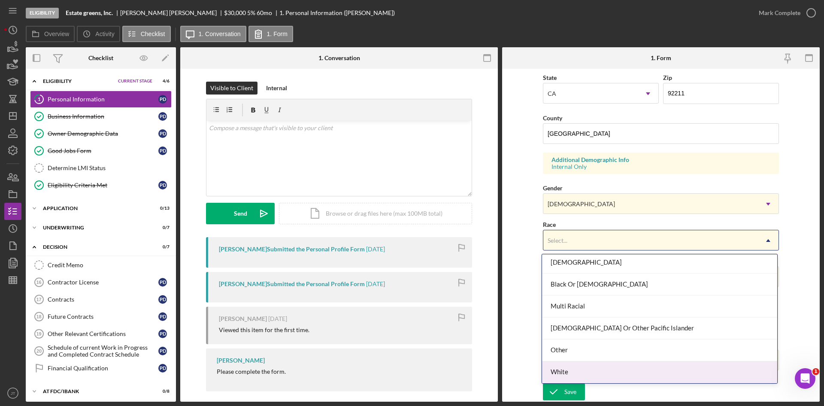
click at [562, 371] on div "White" at bounding box center [659, 372] width 235 height 22
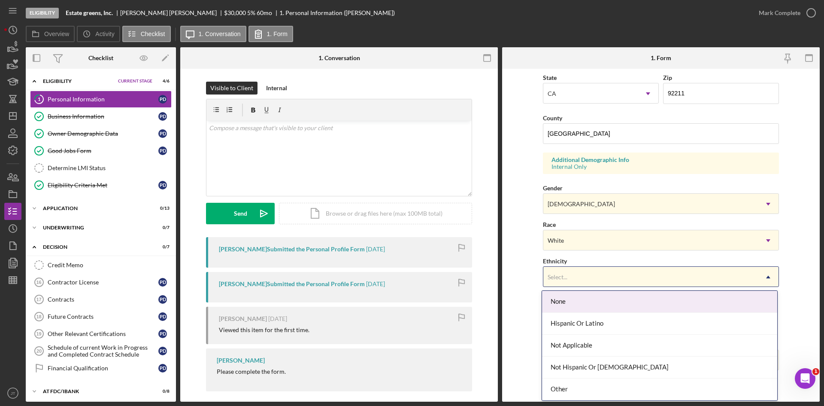
click at [586, 271] on div "Select..." at bounding box center [651, 277] width 215 height 20
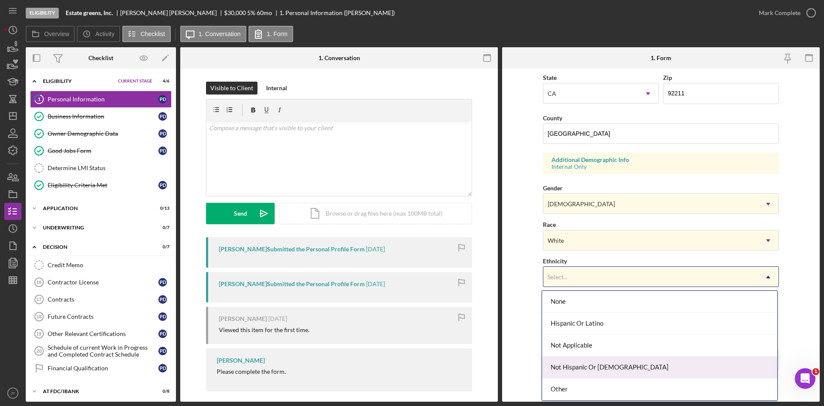
click at [579, 372] on div "Not Hispanic Or [DEMOGRAPHIC_DATA]" at bounding box center [659, 367] width 235 height 22
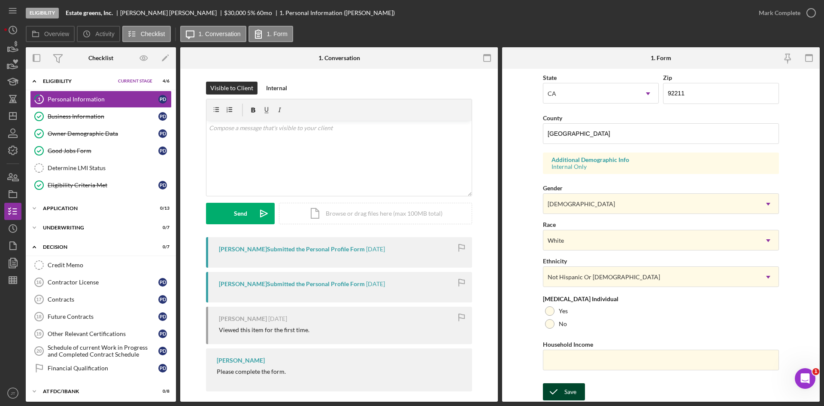
click at [565, 389] on div "Save" at bounding box center [571, 391] width 12 height 17
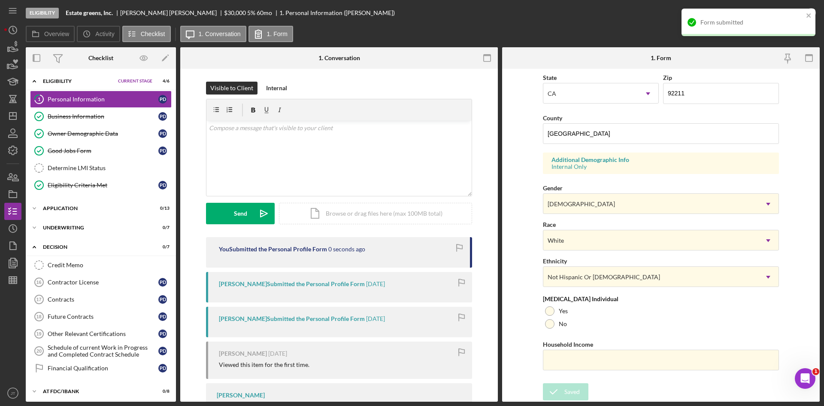
click at [806, 19] on div "Form submitted" at bounding box center [745, 22] width 121 height 14
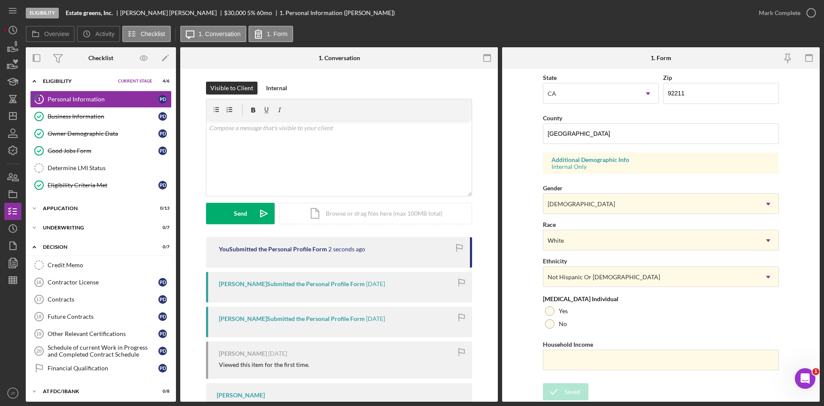
click at [807, 13] on div "Eligibility Estate greens, Inc. [PERSON_NAME] $30,000 $9,000 5 % 60 mo 1. Perso…" at bounding box center [412, 203] width 824 height 406
click at [785, 12] on div "Mark Complete" at bounding box center [780, 12] width 42 height 17
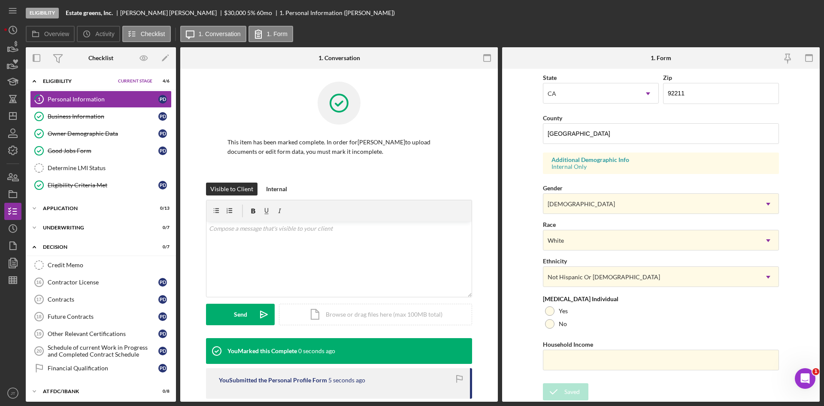
scroll to position [68, 0]
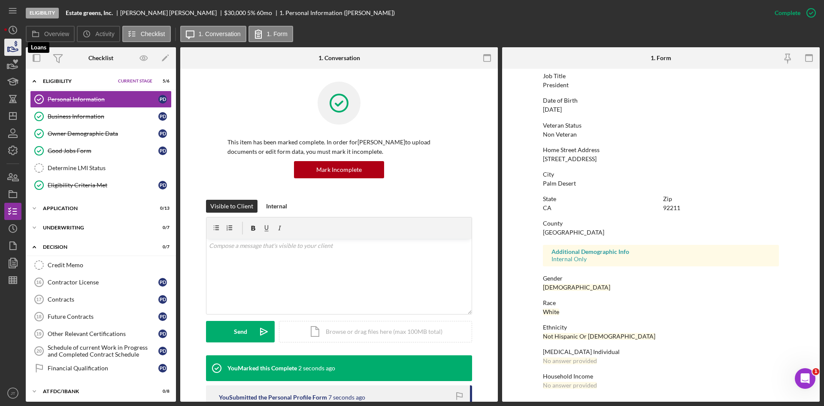
click at [9, 41] on icon "button" at bounding box center [12, 46] width 21 height 21
